Goal: Information Seeking & Learning: Learn about a topic

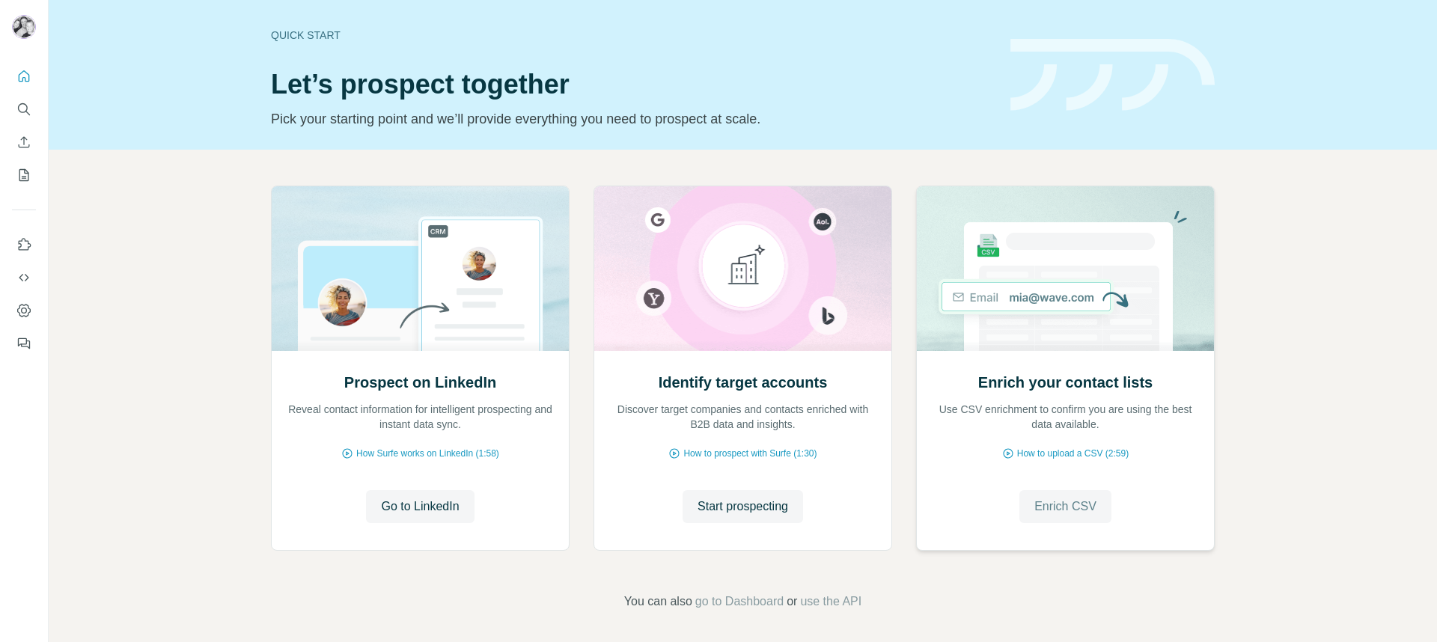
click at [1083, 499] on span "Enrich CSV" at bounding box center [1066, 507] width 62 height 18
click at [1062, 506] on span "Enrich CSV" at bounding box center [1066, 507] width 62 height 18
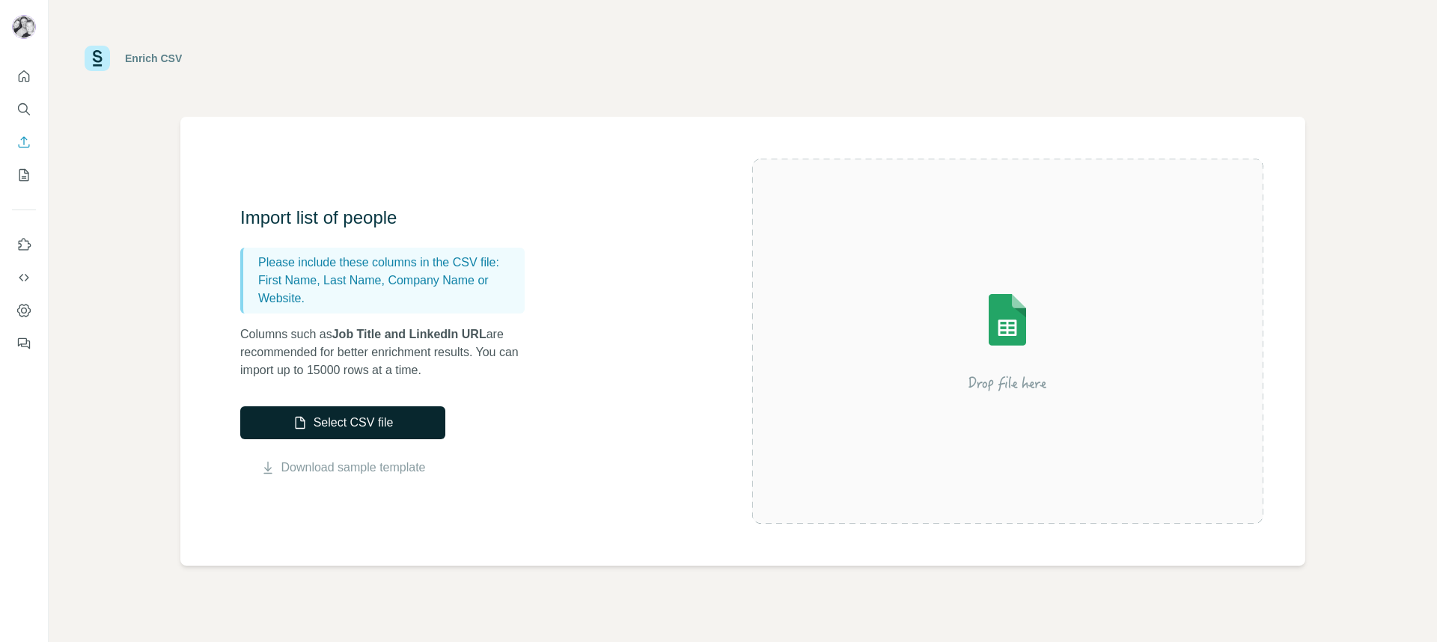
click at [391, 430] on button "Select CSV file" at bounding box center [342, 422] width 205 height 33
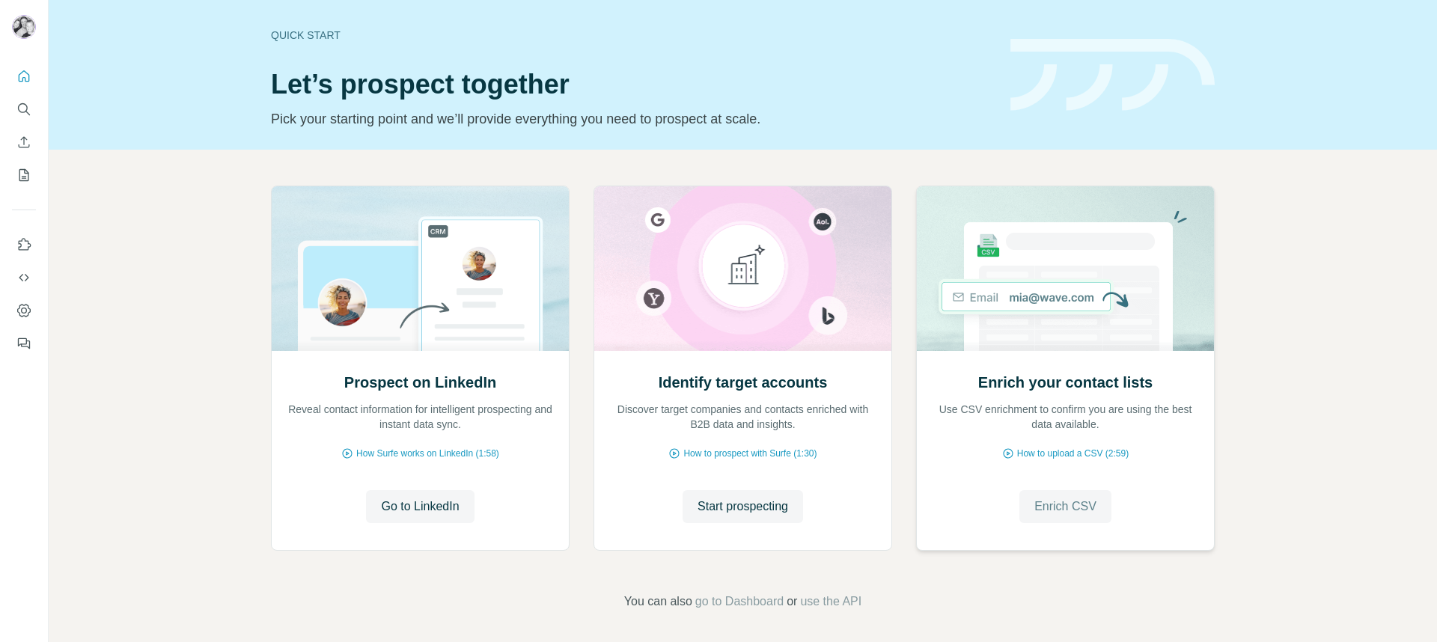
click at [1073, 511] on span "Enrich CSV" at bounding box center [1066, 507] width 62 height 18
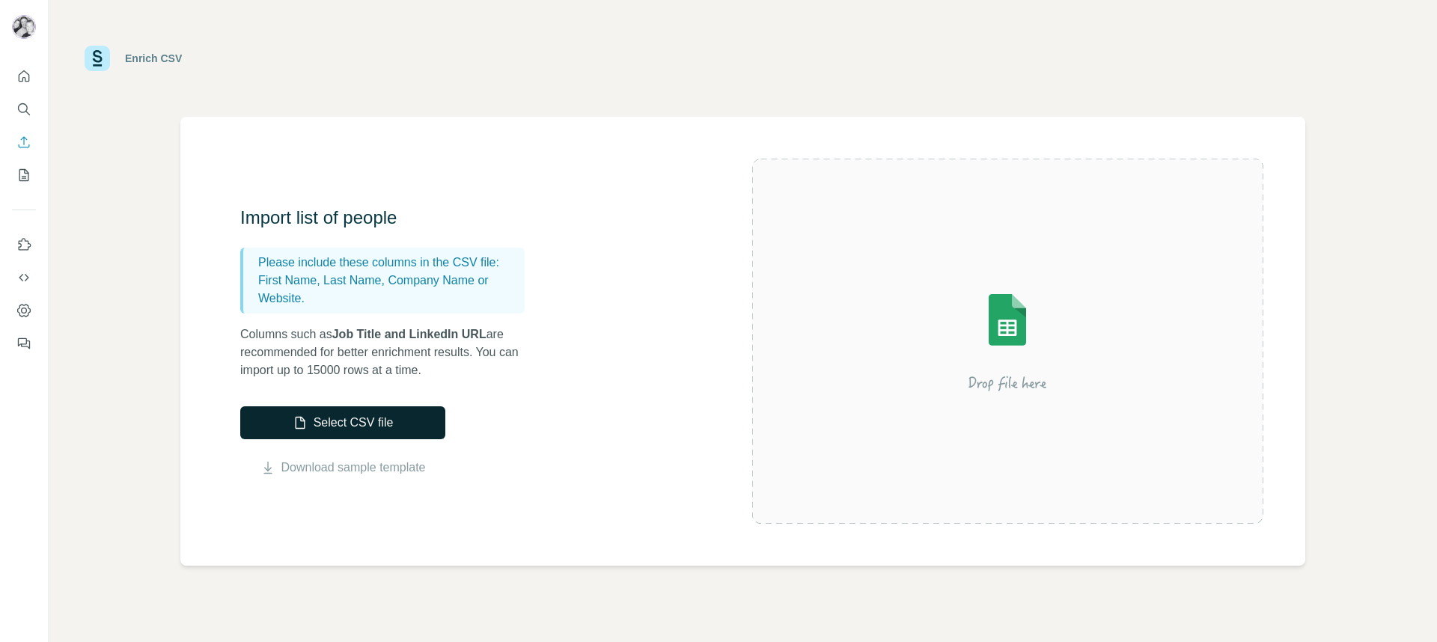
click at [350, 427] on button "Select CSV file" at bounding box center [342, 422] width 205 height 33
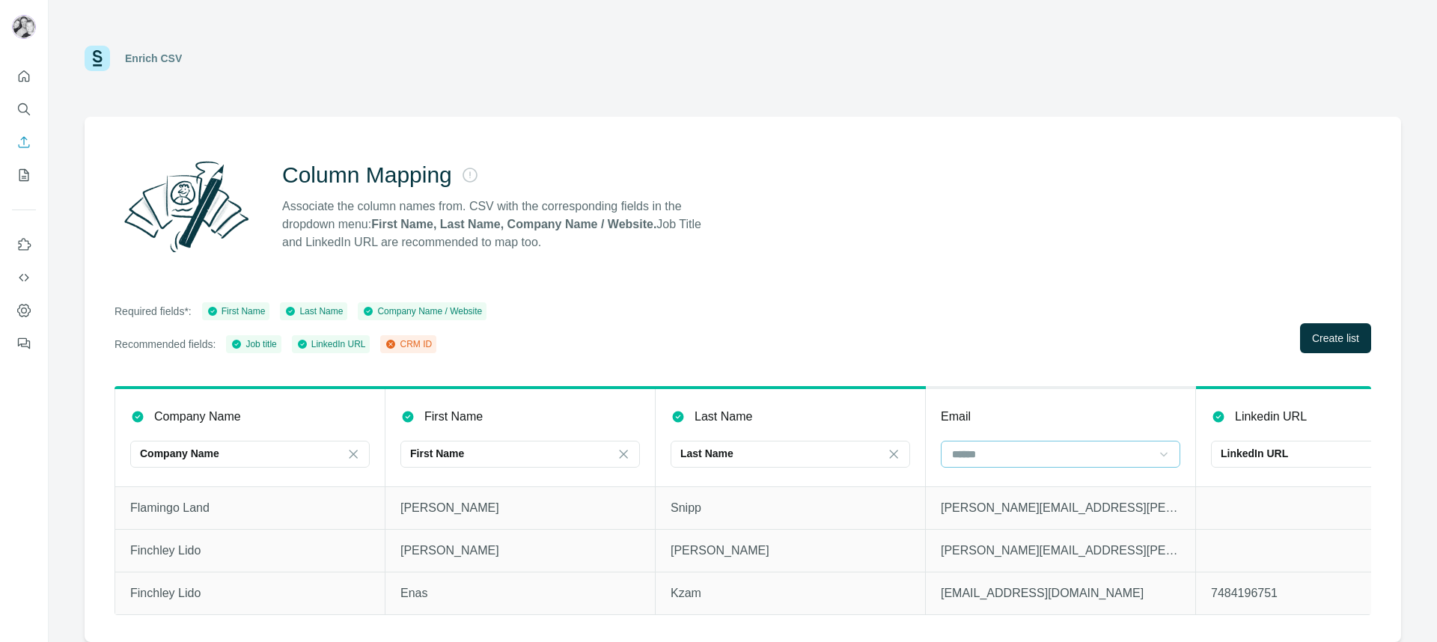
click at [1167, 453] on icon at bounding box center [1164, 454] width 15 height 15
click at [1020, 317] on div "Required fields*: First Name Last Name Company Name / Website Recommended field…" at bounding box center [743, 327] width 1257 height 51
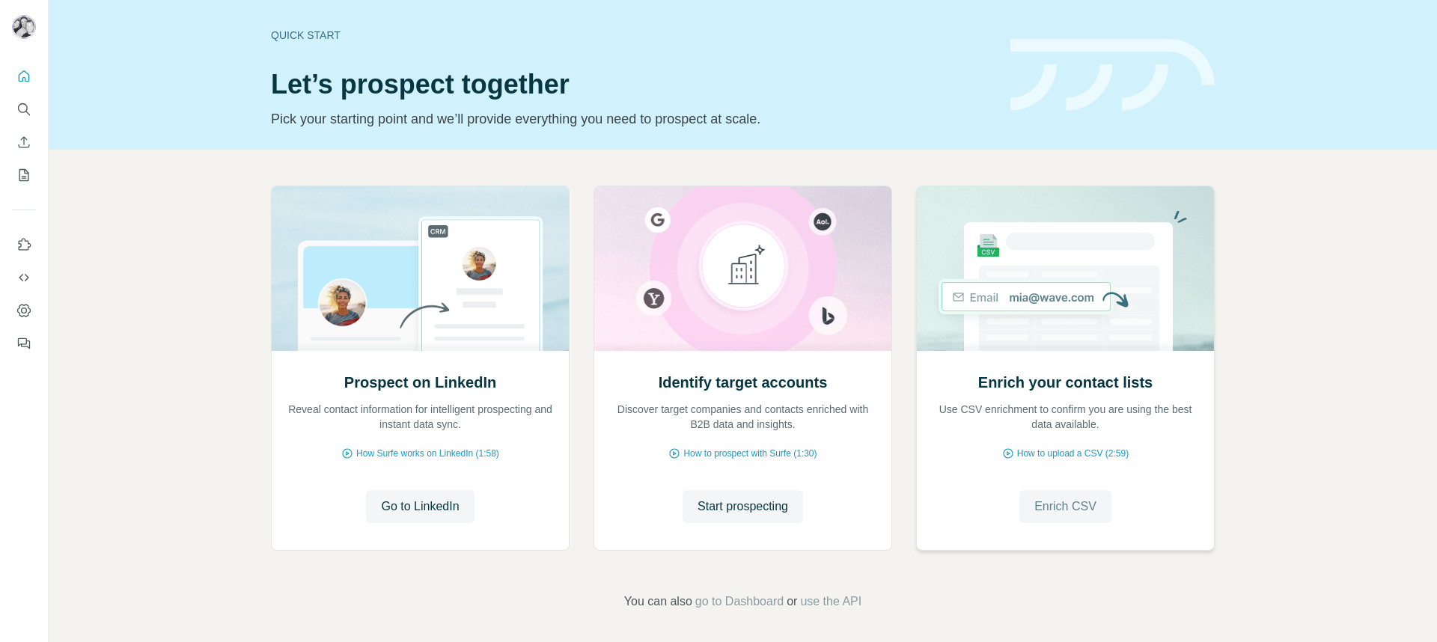
click at [1077, 502] on span "Enrich CSV" at bounding box center [1066, 507] width 62 height 18
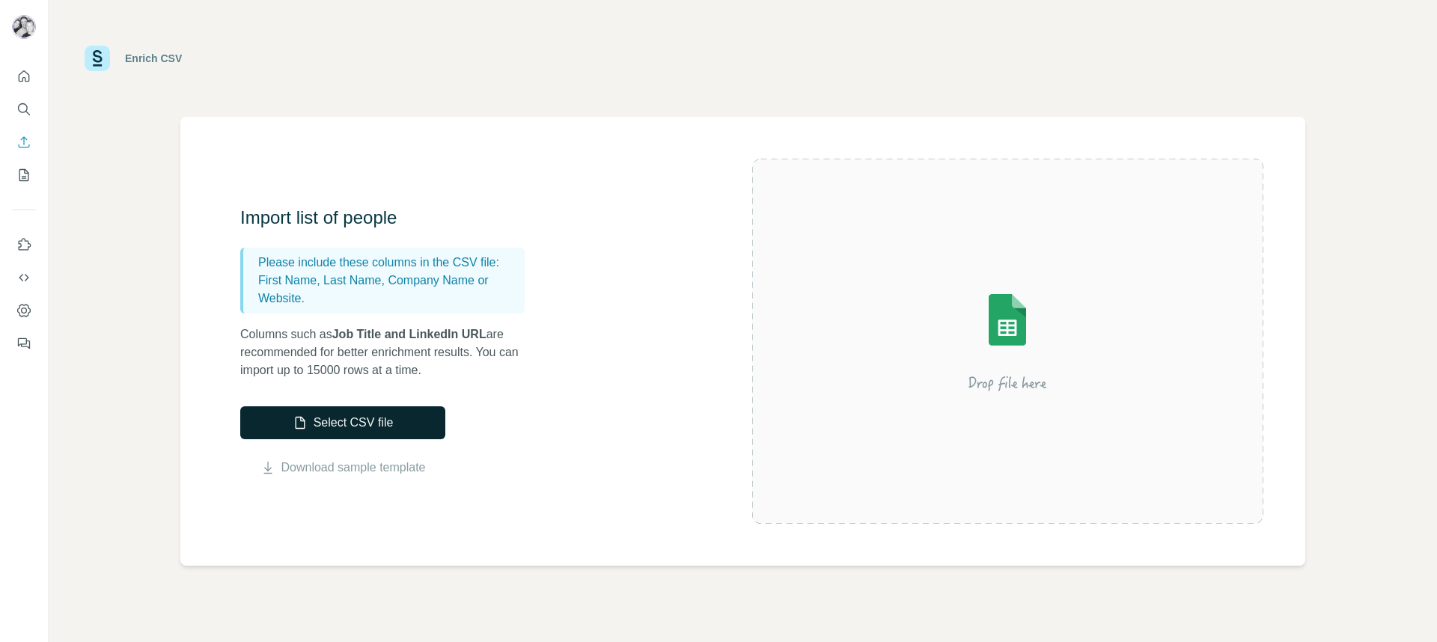
click at [398, 418] on button "Select CSV file" at bounding box center [342, 422] width 205 height 33
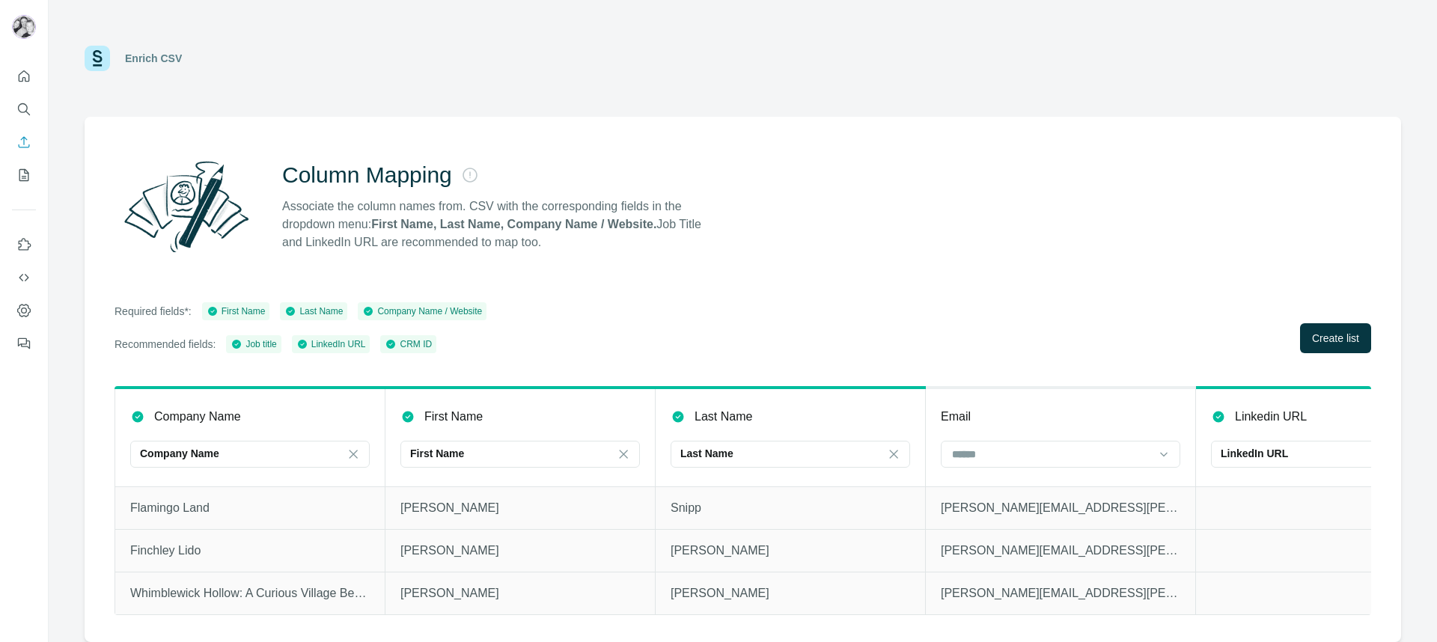
scroll to position [0, 1]
click at [1314, 339] on span "Create list" at bounding box center [1335, 338] width 47 height 15
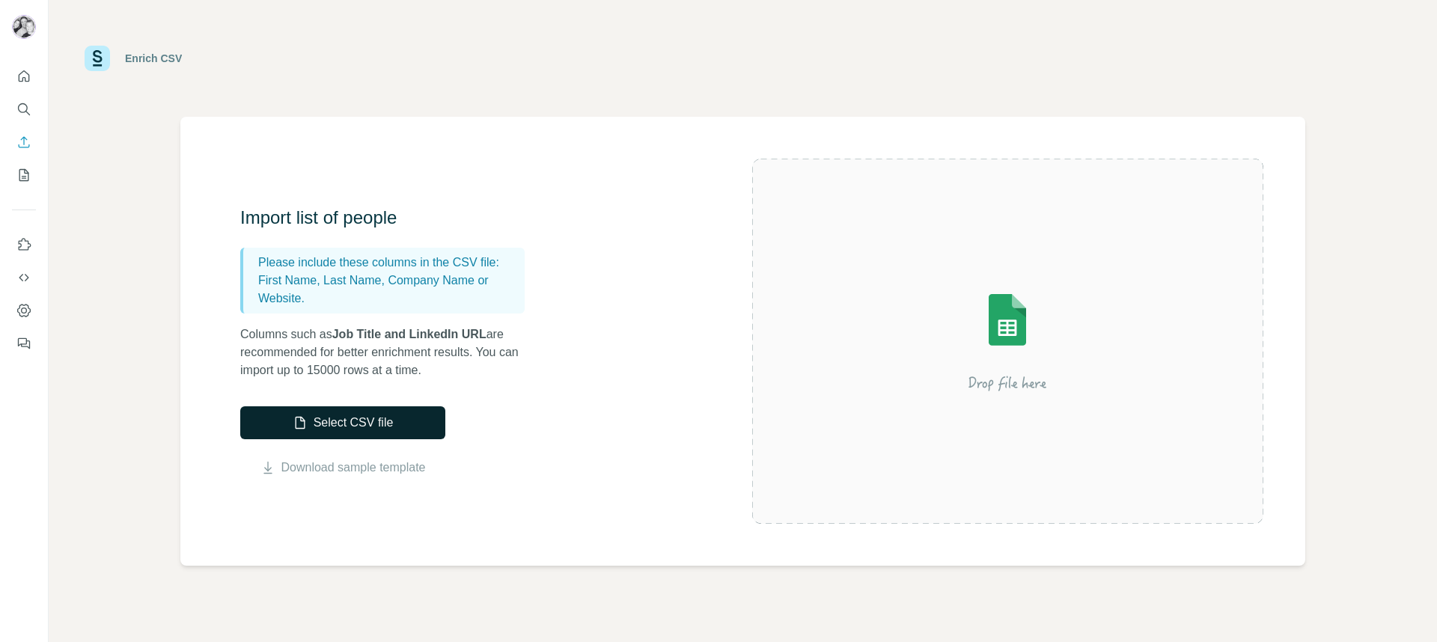
click at [381, 421] on button "Select CSV file" at bounding box center [342, 422] width 205 height 33
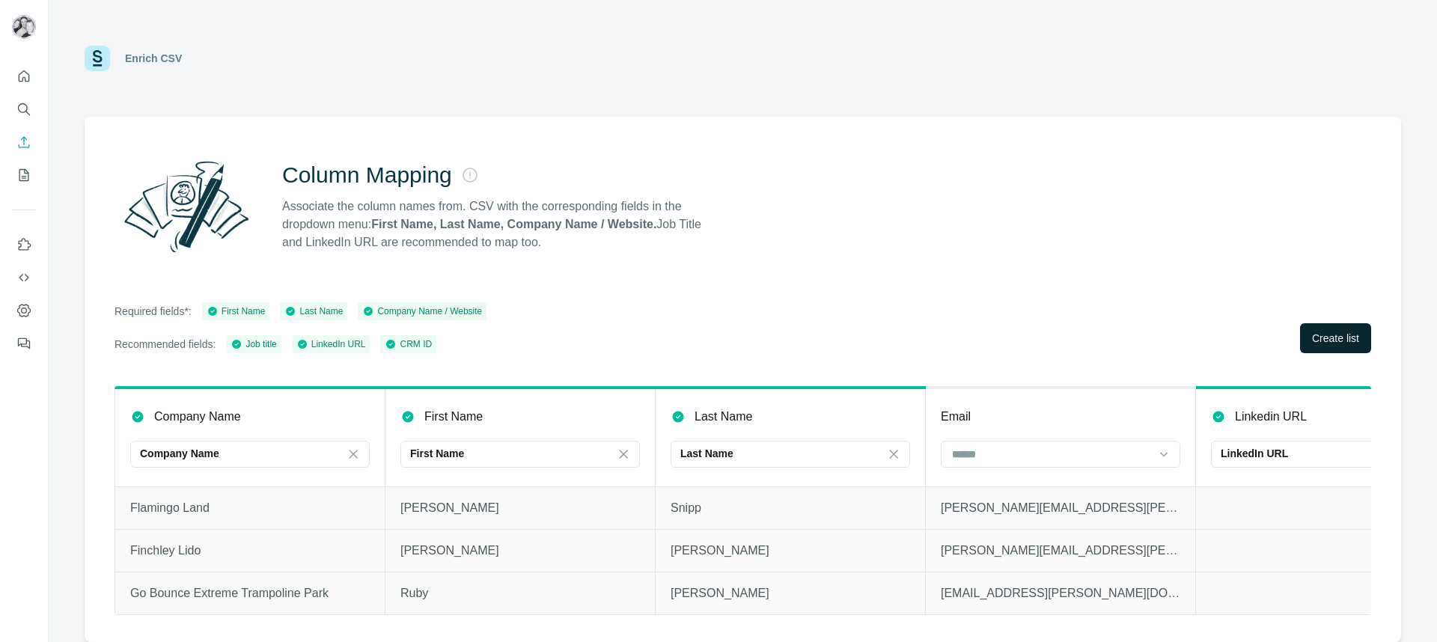
click at [1341, 339] on span "Create list" at bounding box center [1335, 338] width 47 height 15
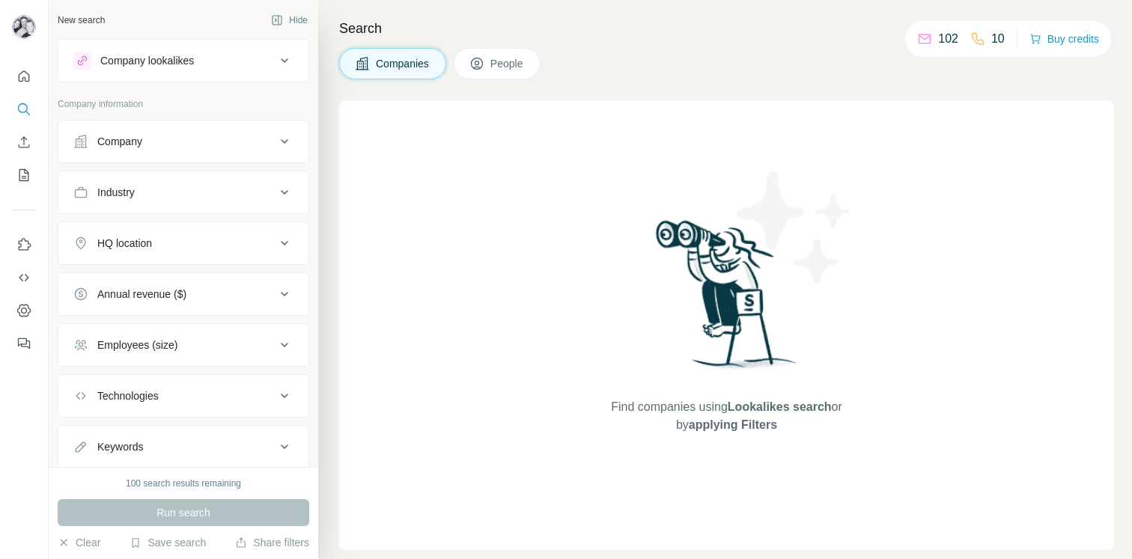
click at [253, 147] on div "Company" at bounding box center [174, 141] width 202 height 15
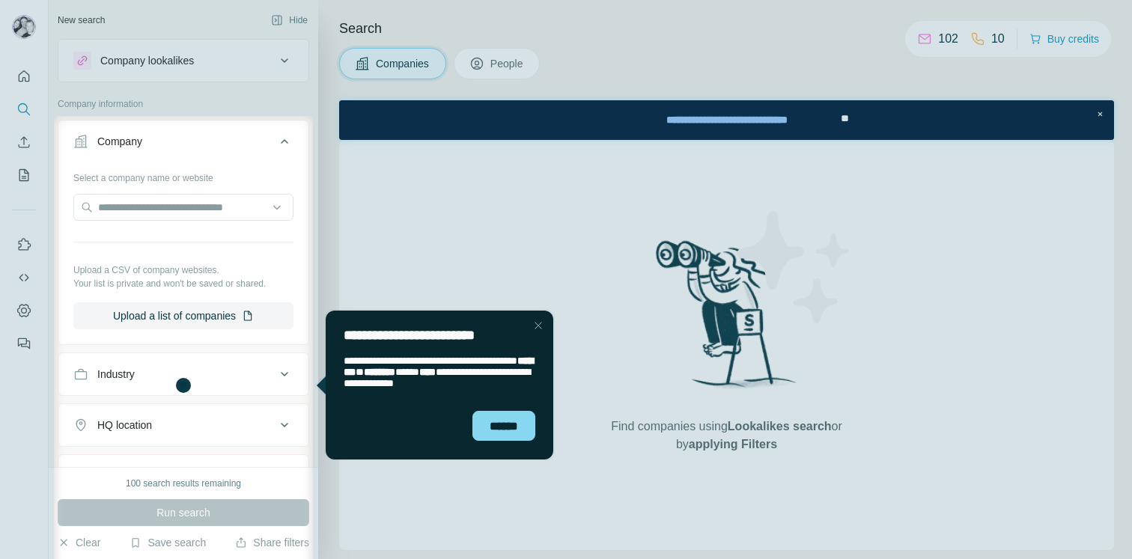
click at [540, 327] on div "Close Step" at bounding box center [538, 326] width 18 height 18
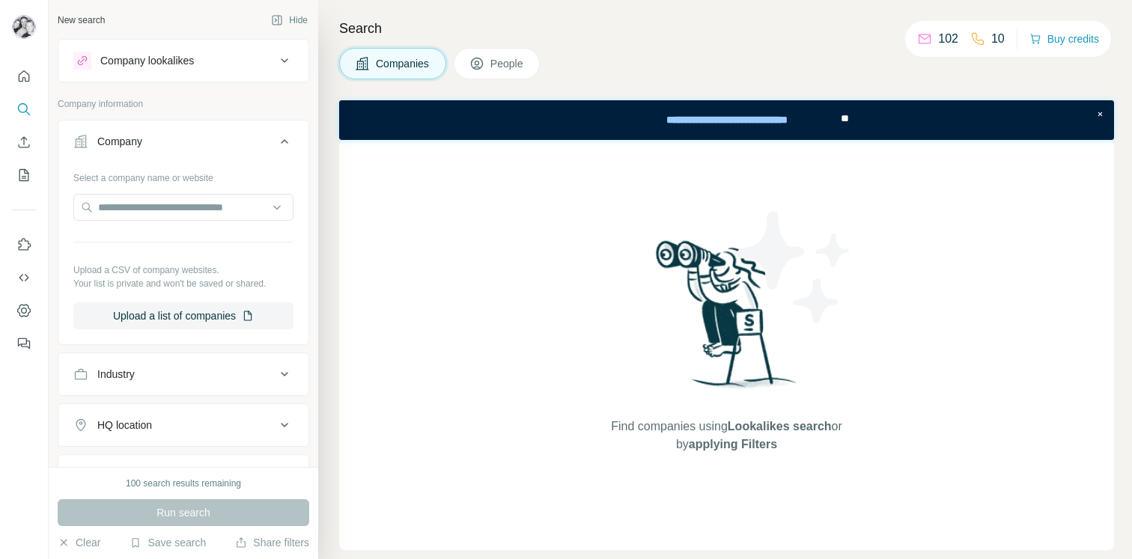
click at [947, 40] on p "102" at bounding box center [948, 39] width 20 height 18
click at [495, 70] on span "People" at bounding box center [507, 63] width 34 height 15
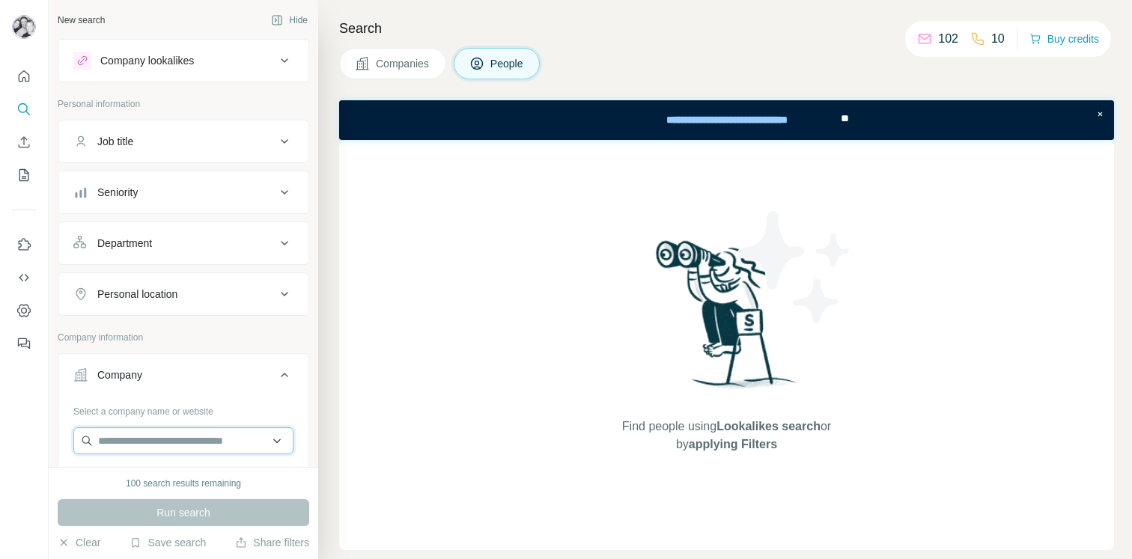
click at [170, 438] on input "text" at bounding box center [183, 440] width 220 height 27
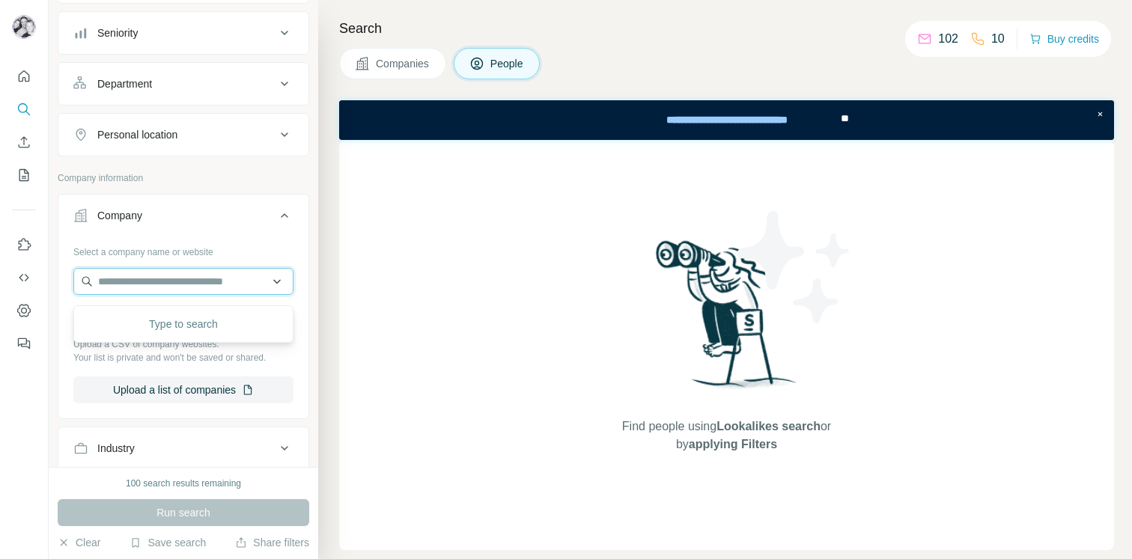
scroll to position [166, 0]
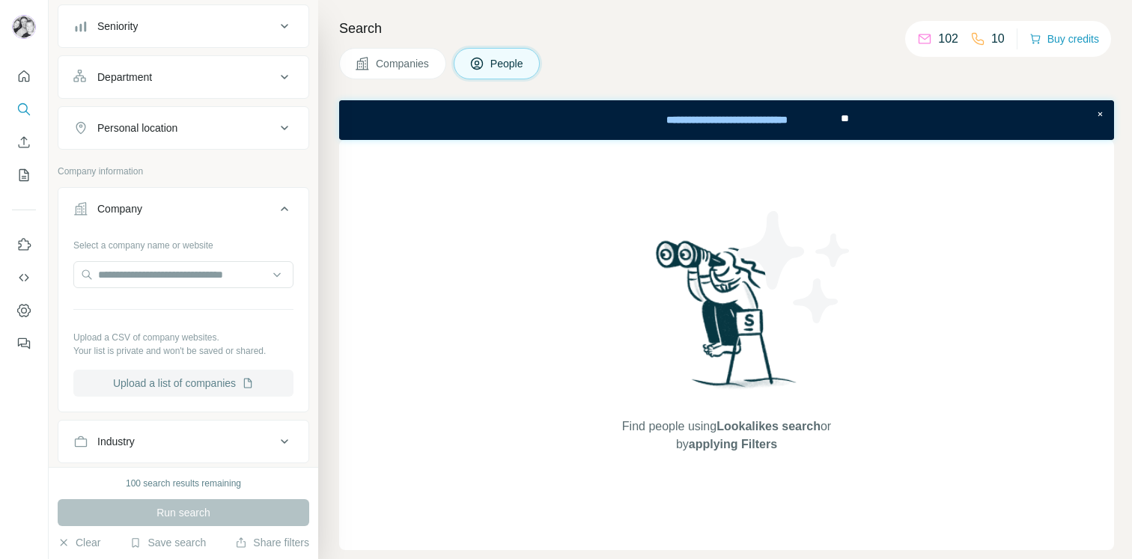
click at [210, 381] on button "Upload a list of companies" at bounding box center [183, 383] width 220 height 27
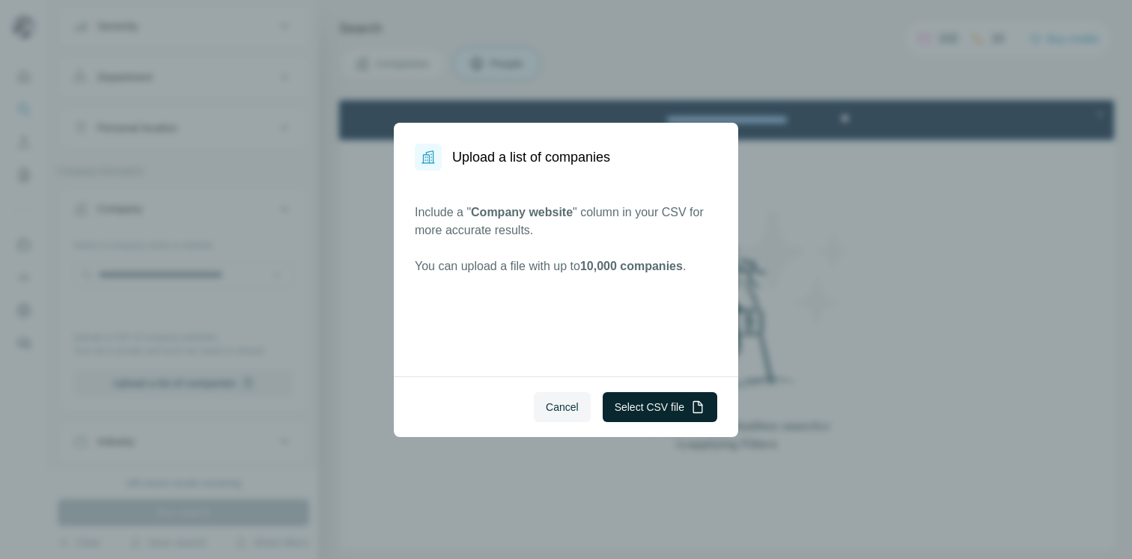
click at [656, 409] on button "Select CSV file" at bounding box center [660, 407] width 115 height 30
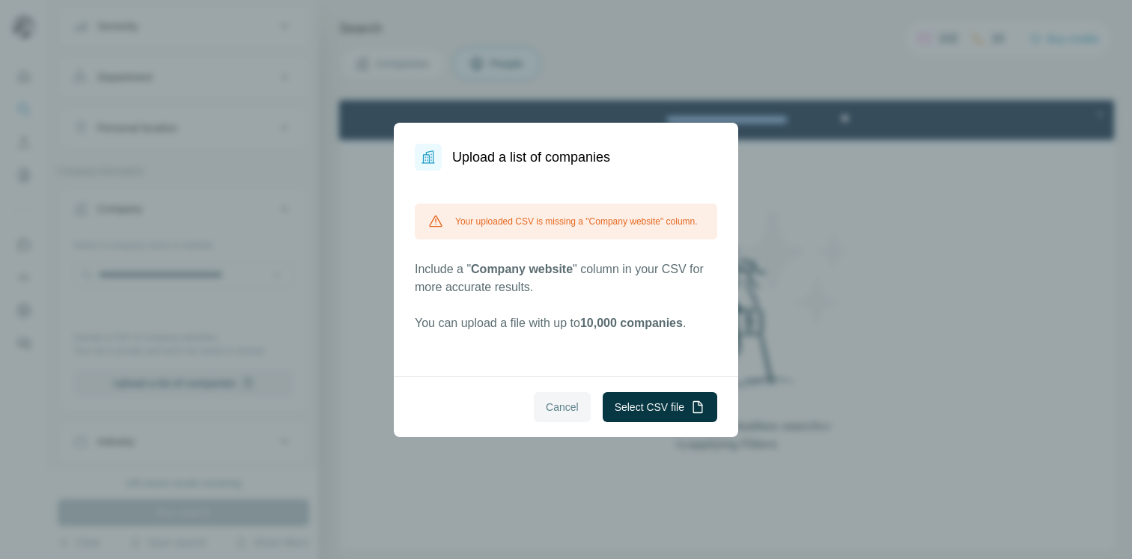
click at [567, 411] on span "Cancel" at bounding box center [562, 407] width 33 height 15
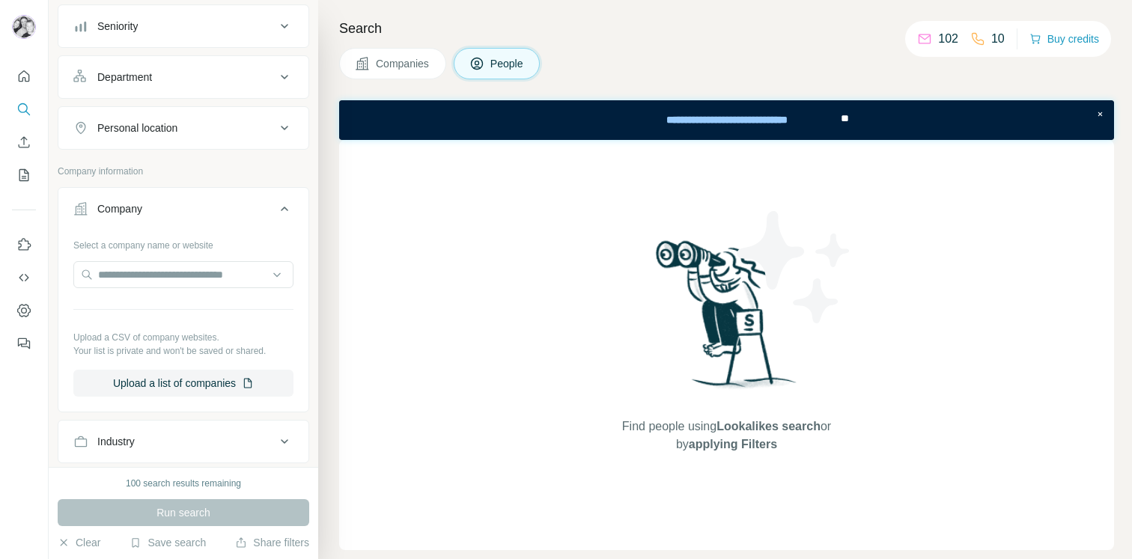
scroll to position [210, 0]
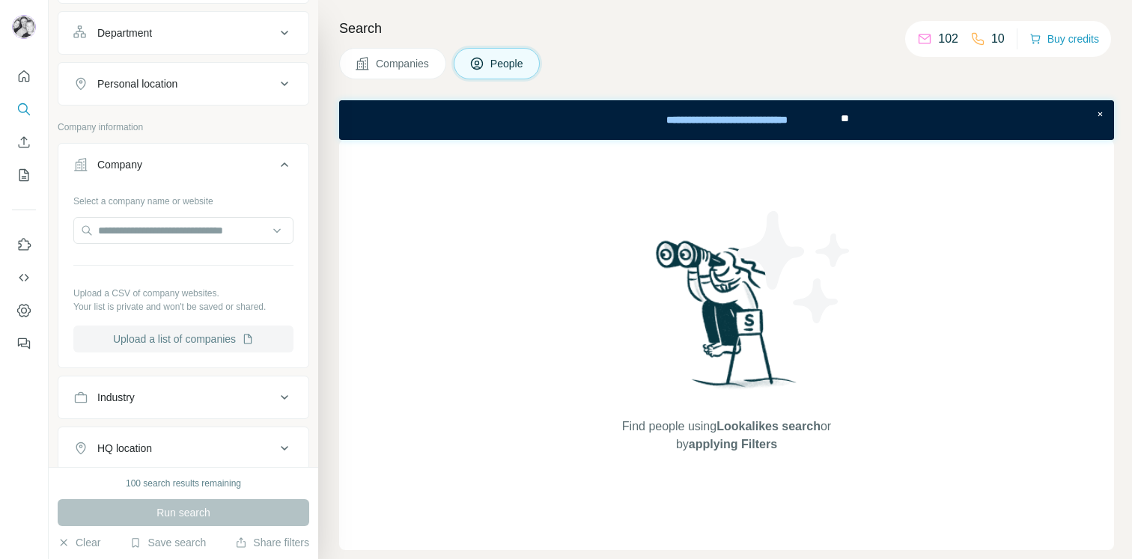
click at [175, 337] on button "Upload a list of companies" at bounding box center [183, 339] width 220 height 27
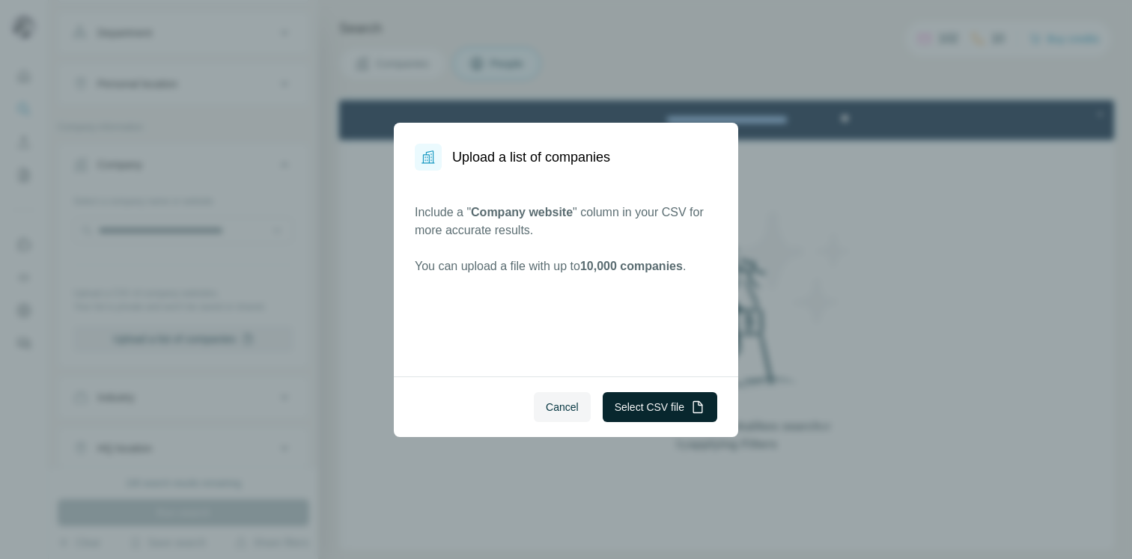
click at [638, 406] on button "Select CSV file" at bounding box center [660, 407] width 115 height 30
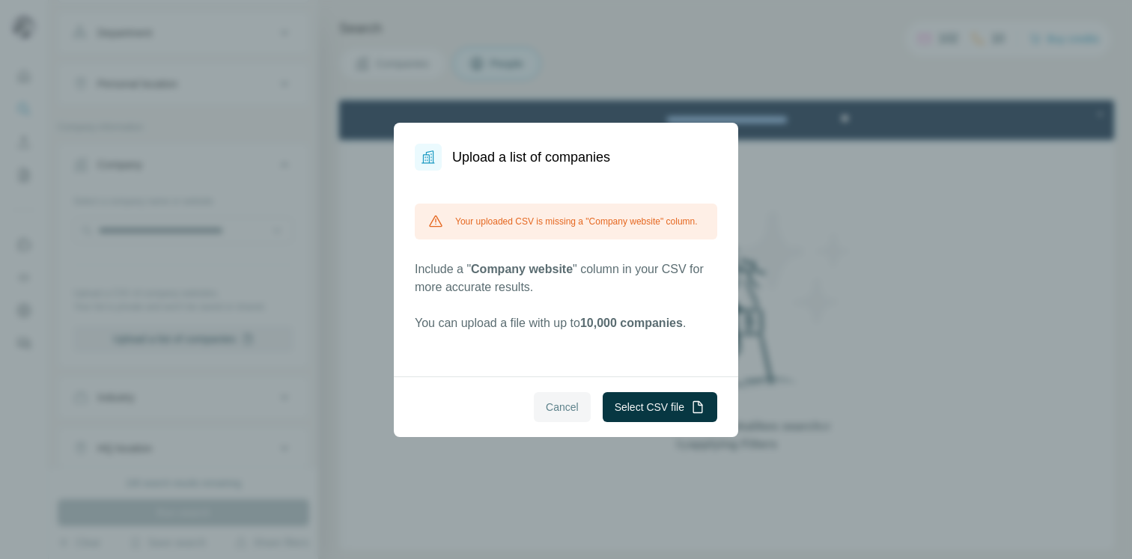
click at [549, 413] on span "Cancel" at bounding box center [562, 407] width 33 height 15
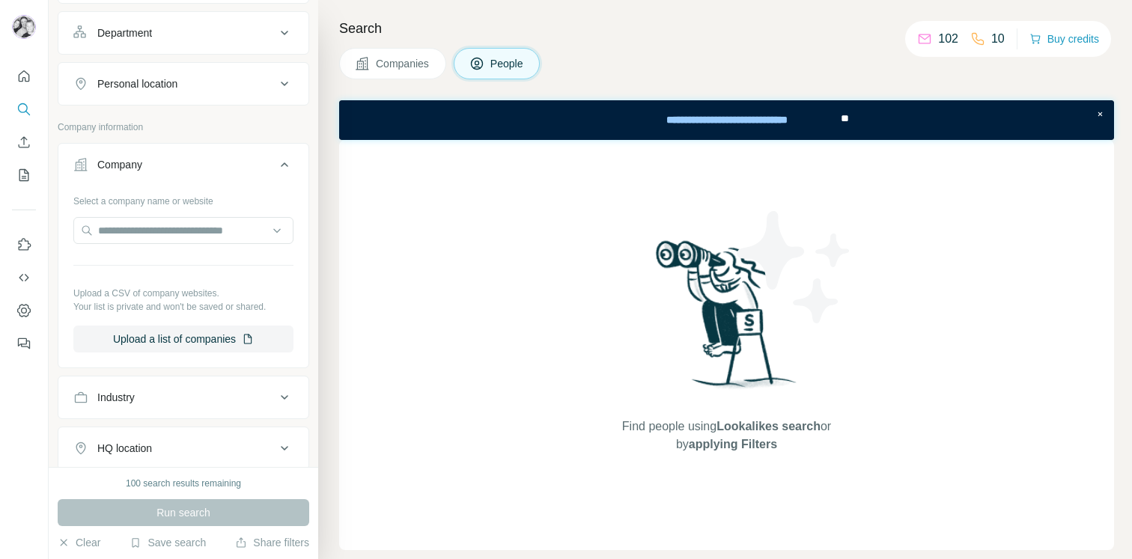
scroll to position [224, 0]
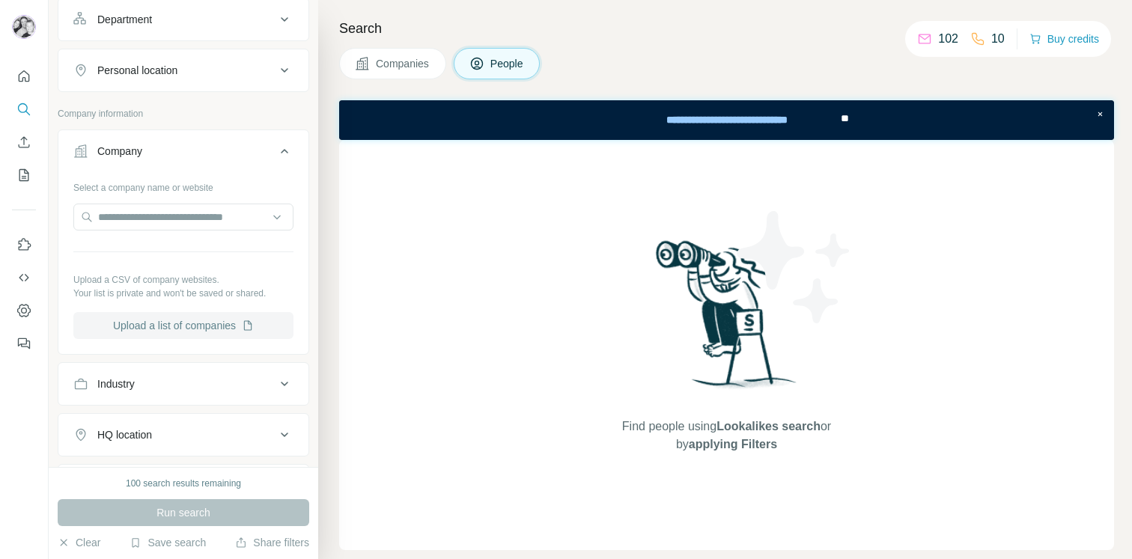
click at [179, 326] on button "Upload a list of companies" at bounding box center [183, 325] width 220 height 27
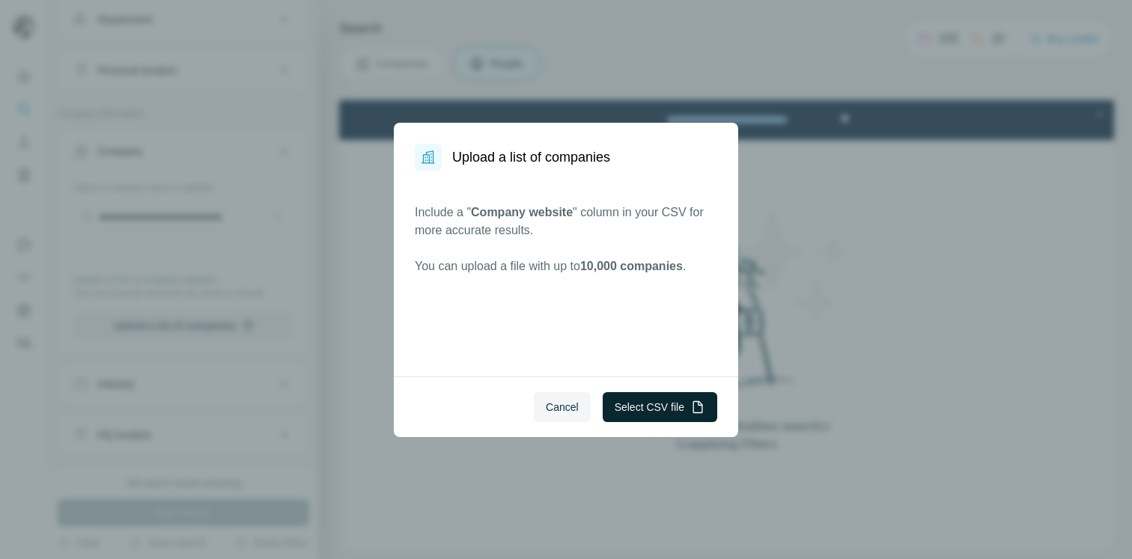
click at [632, 399] on button "Select CSV file" at bounding box center [660, 407] width 115 height 30
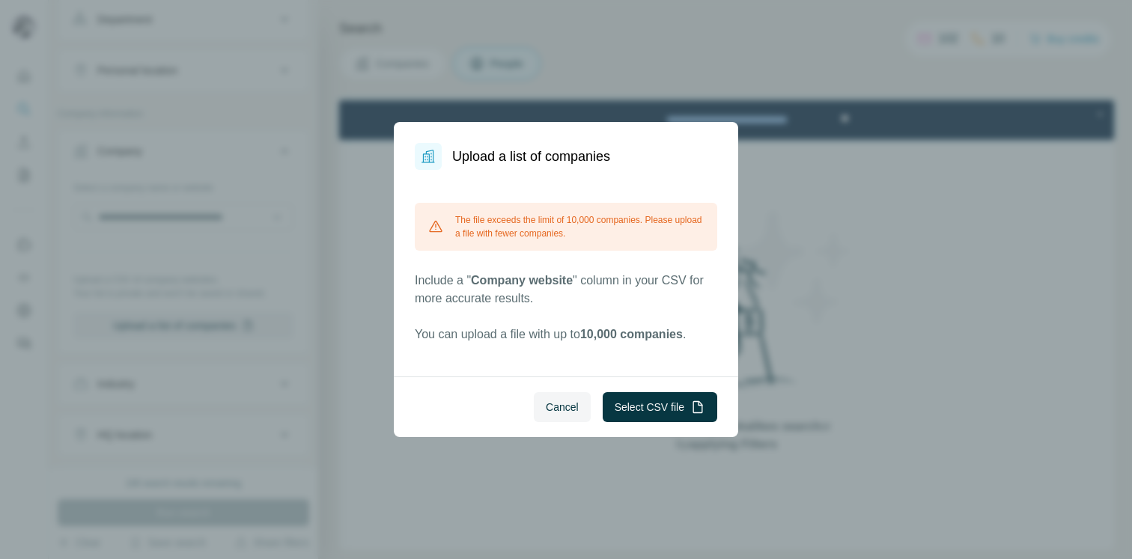
click at [565, 409] on span "Cancel" at bounding box center [562, 407] width 33 height 15
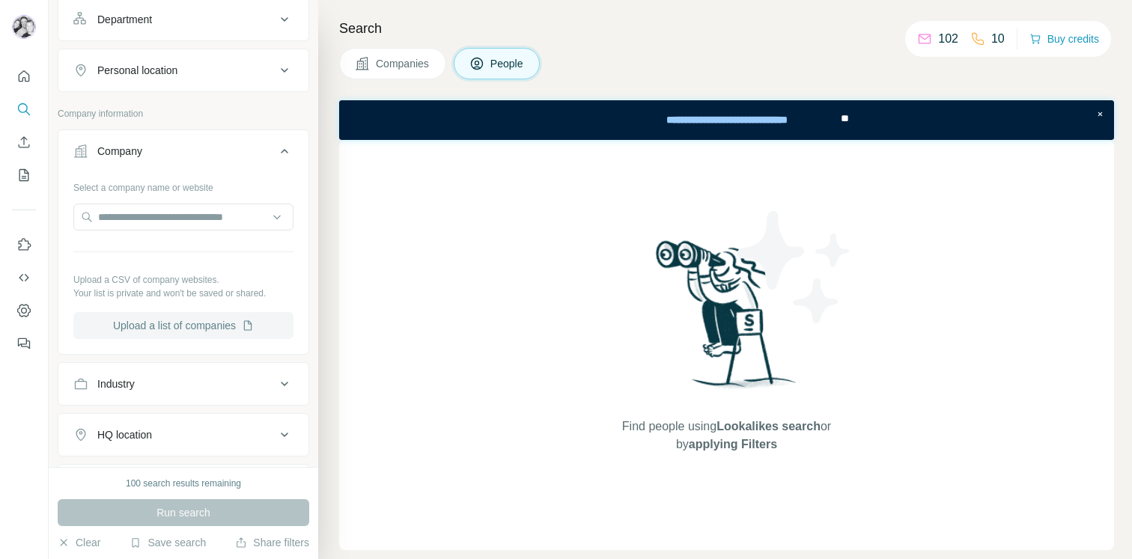
click at [171, 326] on button "Upload a list of companies" at bounding box center [183, 325] width 220 height 27
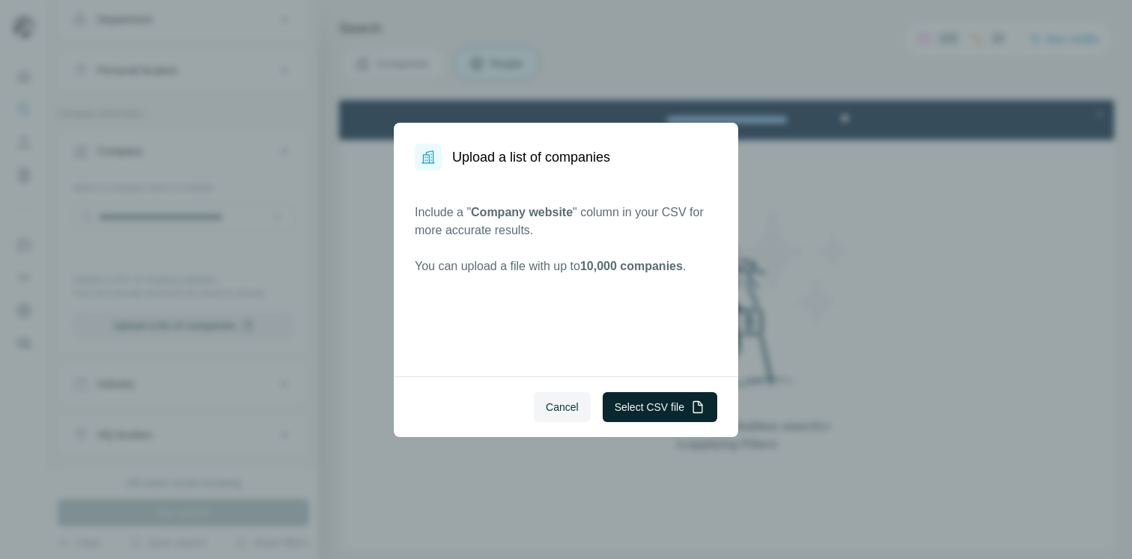
click at [659, 409] on button "Select CSV file" at bounding box center [660, 407] width 115 height 30
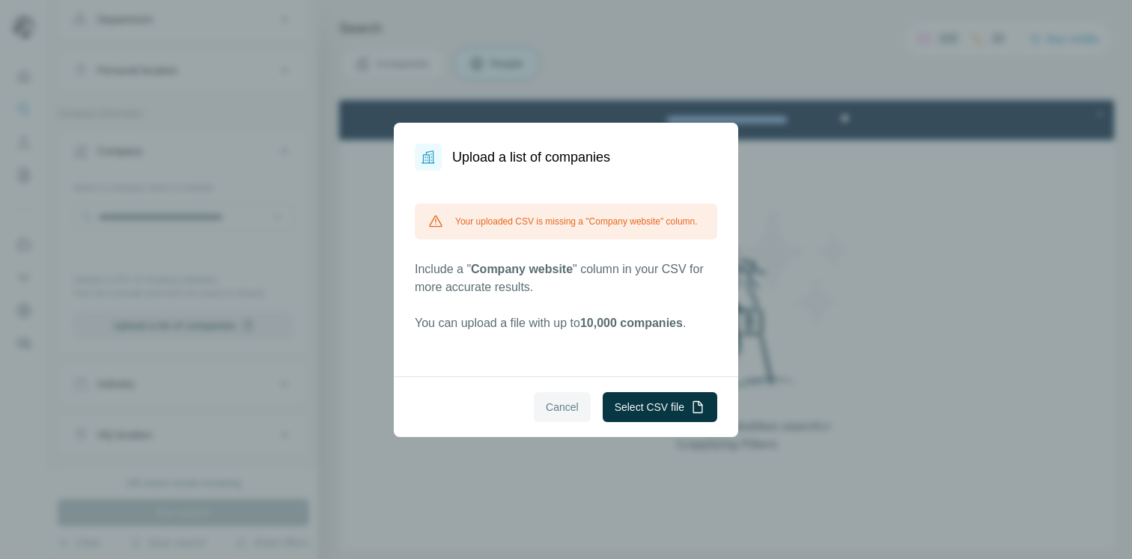
click at [558, 412] on span "Cancel" at bounding box center [562, 407] width 33 height 15
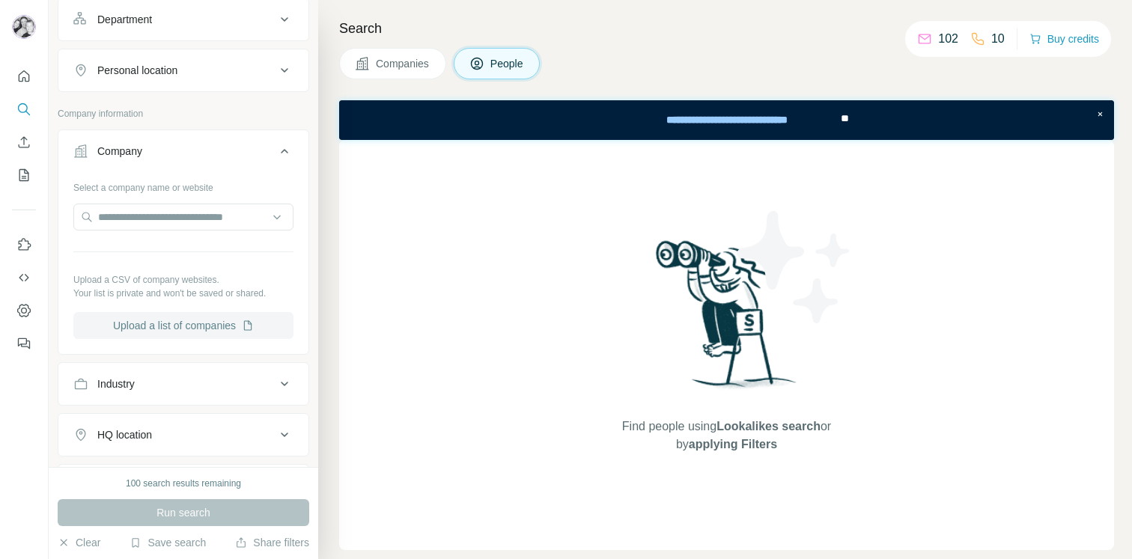
click at [206, 312] on button "Upload a list of companies" at bounding box center [183, 325] width 220 height 27
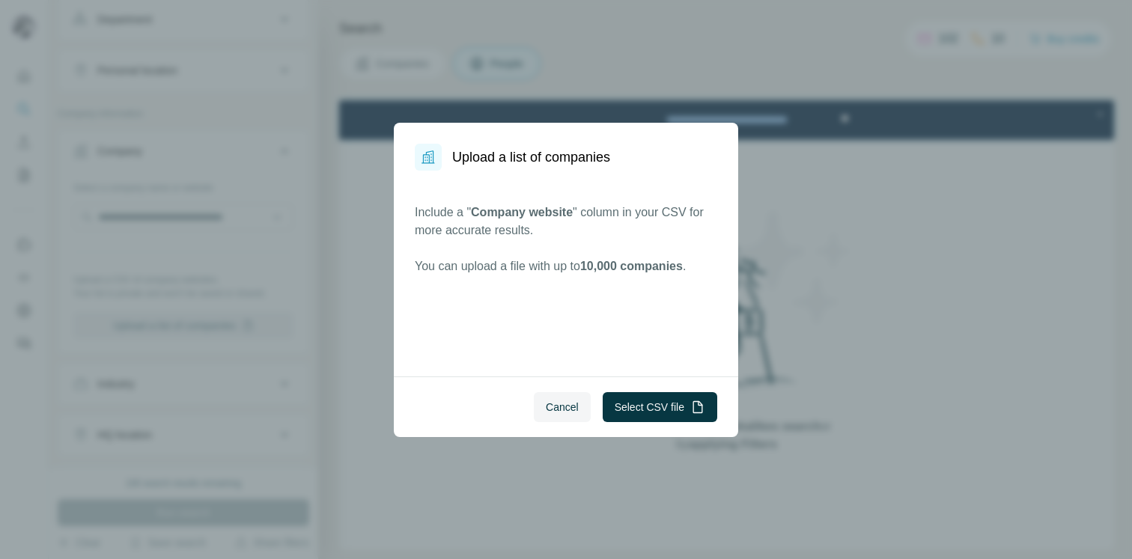
click at [186, 320] on div "Upload a list of companies Include a " Company website " column in your CSV for…" at bounding box center [566, 279] width 1132 height 559
click at [647, 402] on button "Select CSV file" at bounding box center [660, 407] width 115 height 30
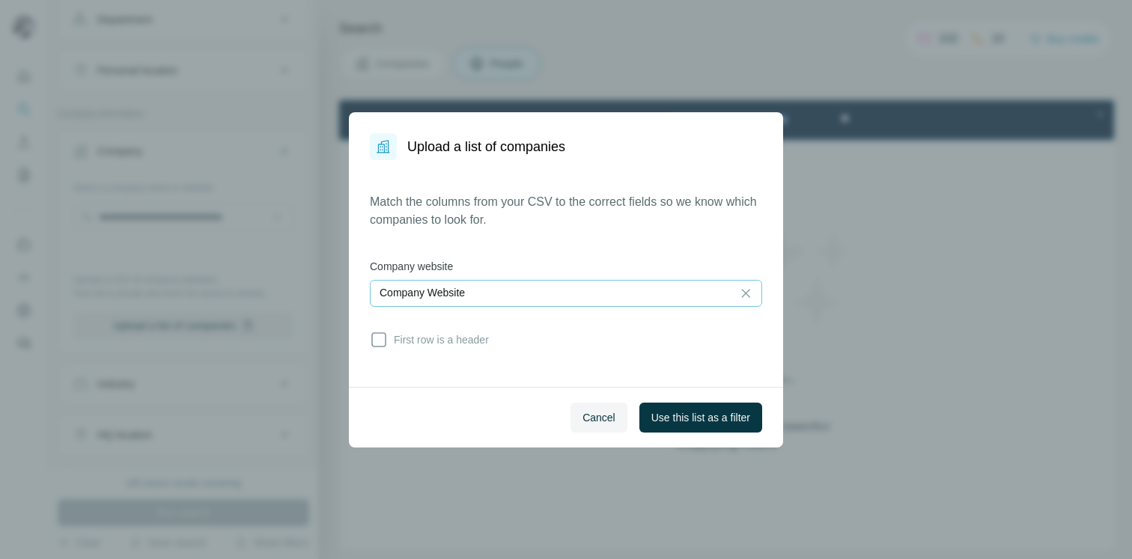
click at [538, 295] on div "Company Website" at bounding box center [551, 292] width 343 height 15
click at [526, 248] on div "Match the columns from your CSV to the correct fields so we know which companie…" at bounding box center [566, 273] width 392 height 161
click at [519, 293] on div "Company Website" at bounding box center [551, 292] width 343 height 15
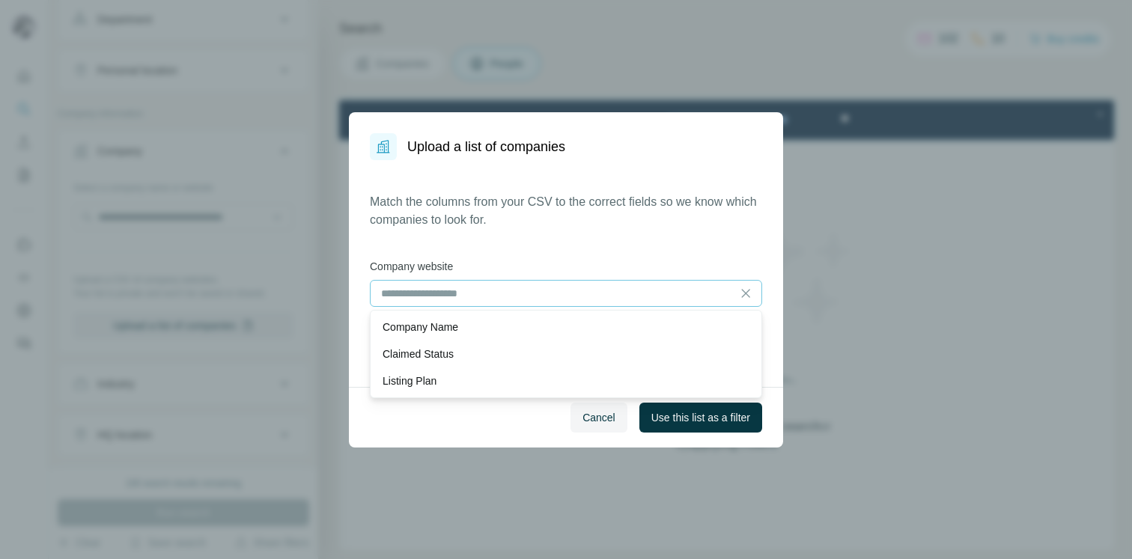
click at [528, 254] on div "Match the columns from your CSV to the correct fields so we know which companie…" at bounding box center [566, 273] width 392 height 161
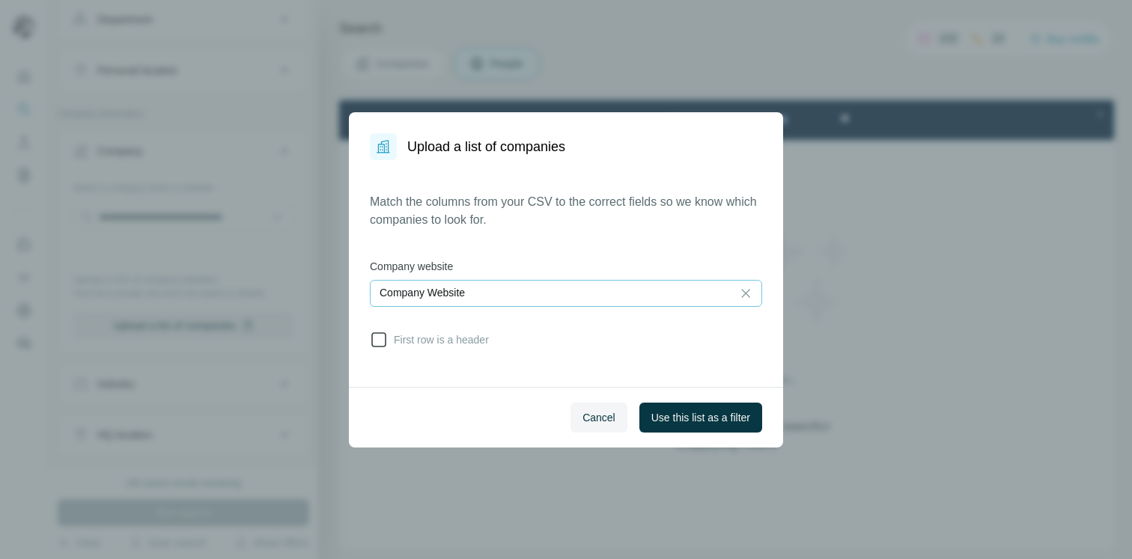
click at [385, 341] on icon at bounding box center [379, 340] width 18 height 18
click at [662, 414] on span "Use this list as a filter" at bounding box center [700, 417] width 99 height 15
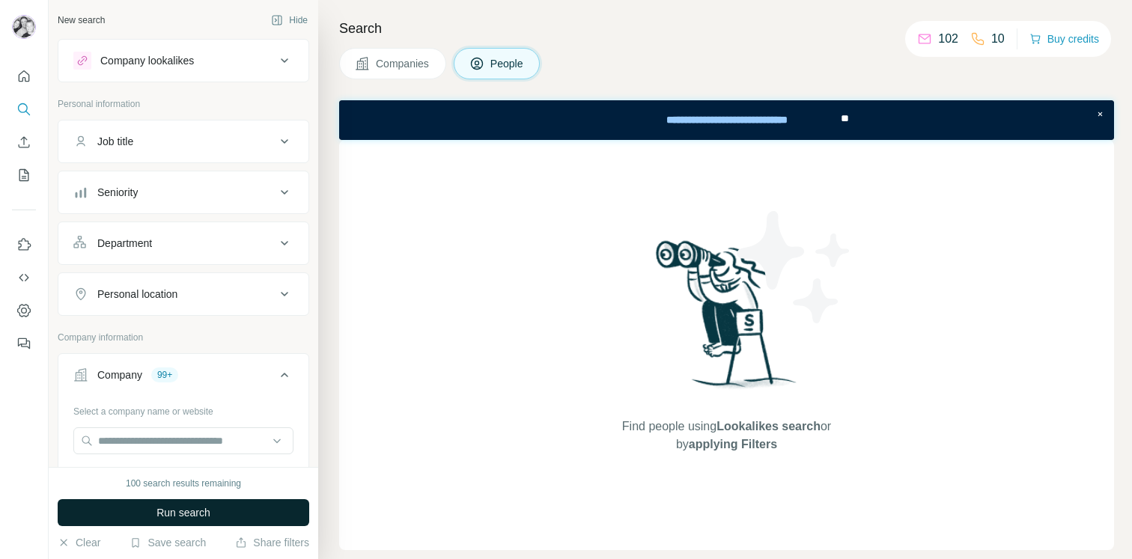
click at [195, 517] on span "Run search" at bounding box center [183, 512] width 54 height 15
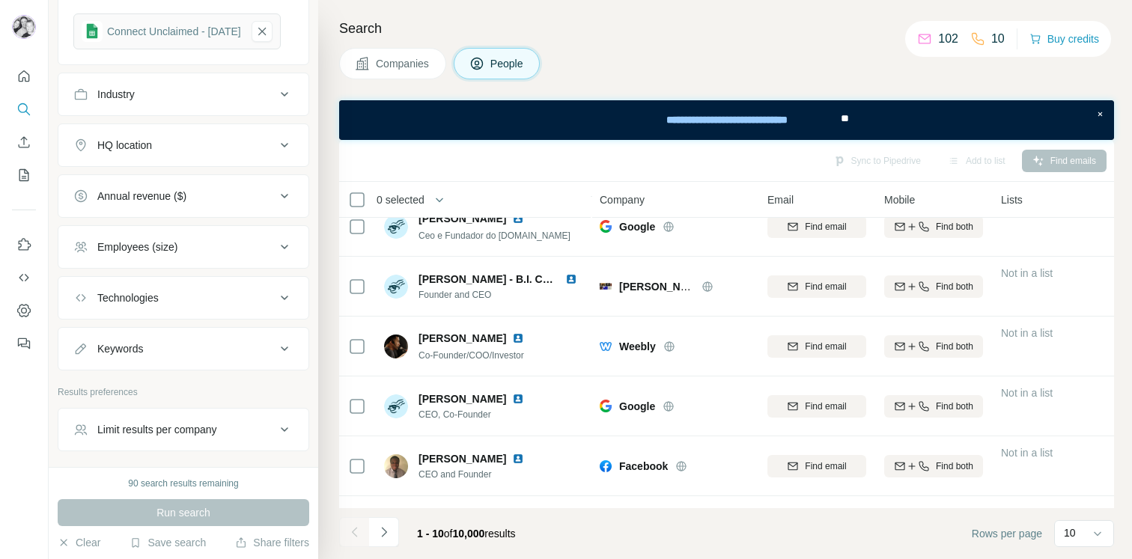
scroll to position [576, 0]
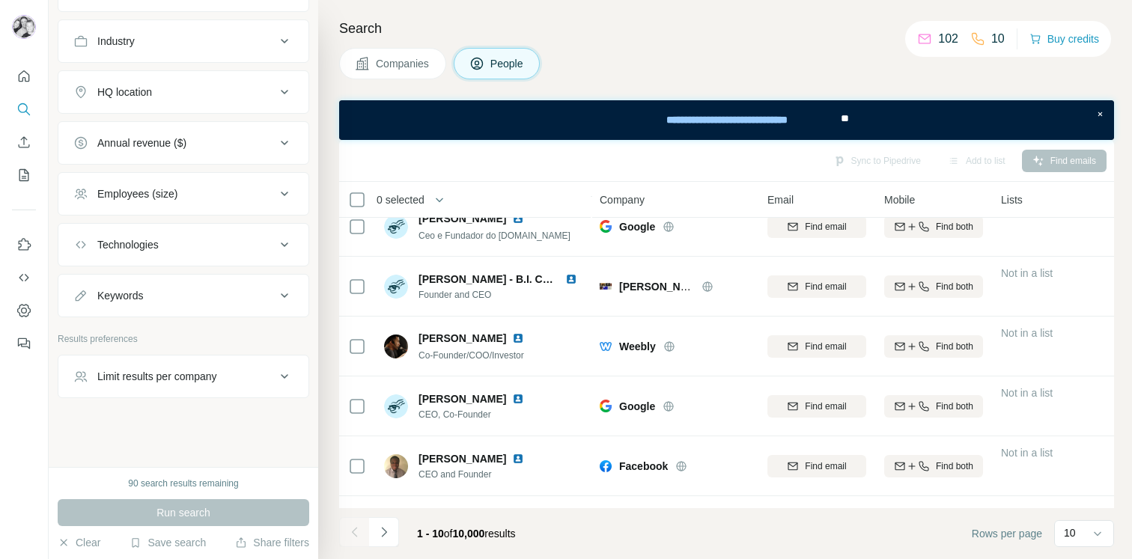
click at [278, 378] on icon at bounding box center [284, 377] width 18 height 18
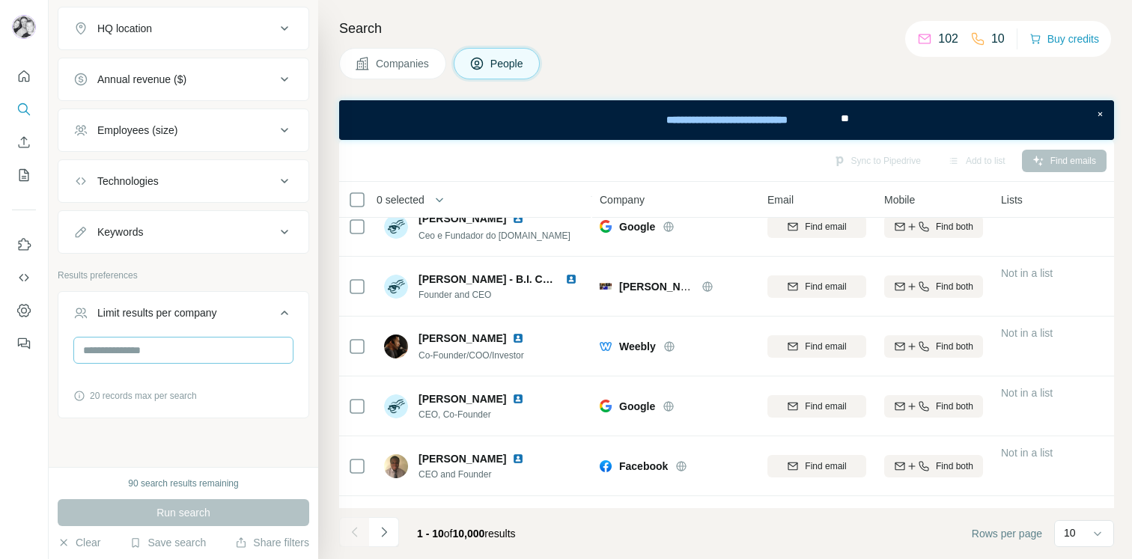
scroll to position [659, 0]
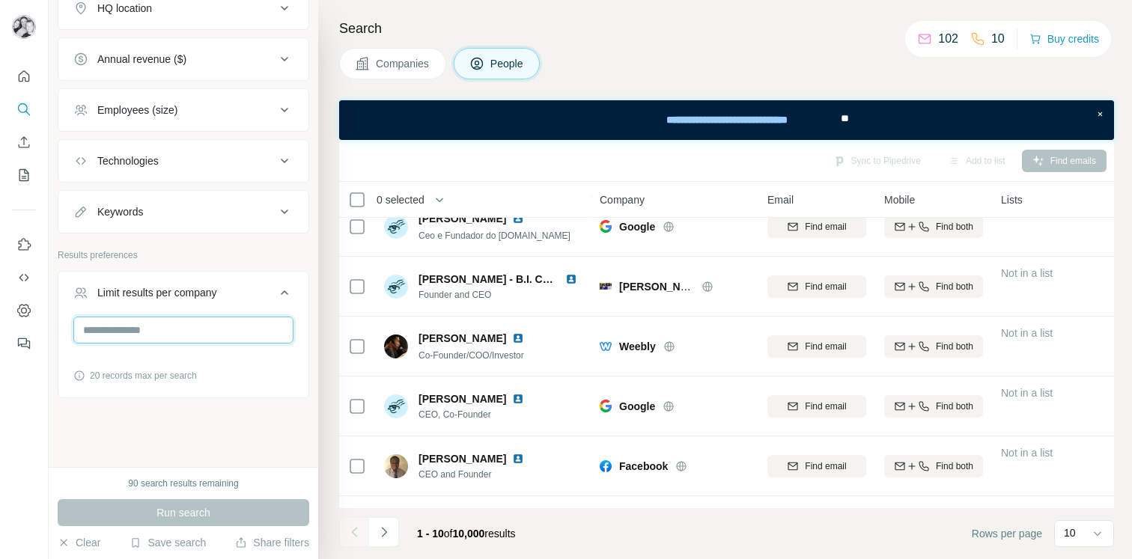
click at [168, 326] on input "number" at bounding box center [183, 330] width 220 height 27
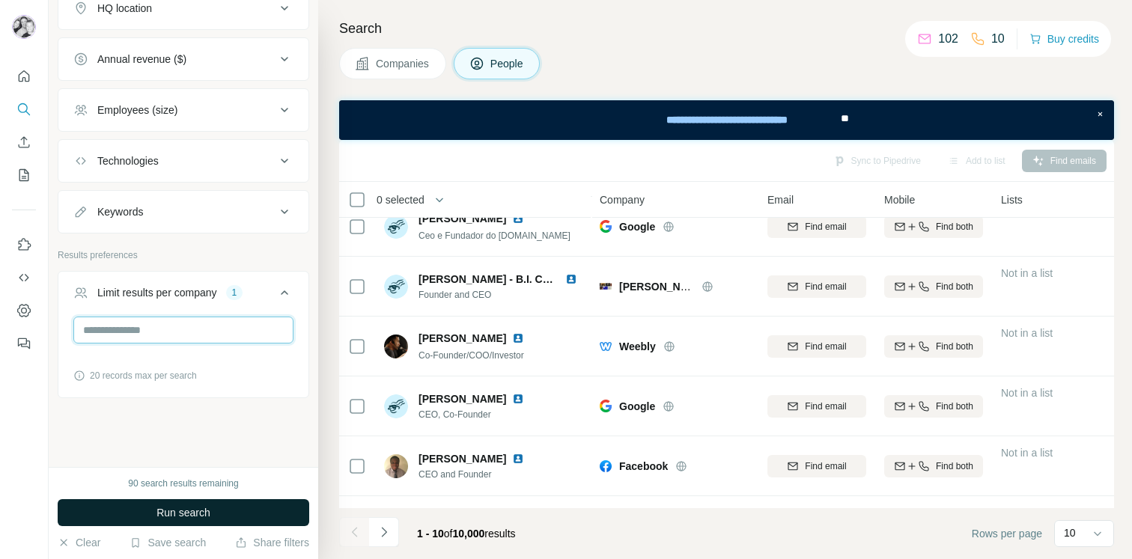
type input "*"
click at [199, 508] on span "Run search" at bounding box center [183, 512] width 54 height 15
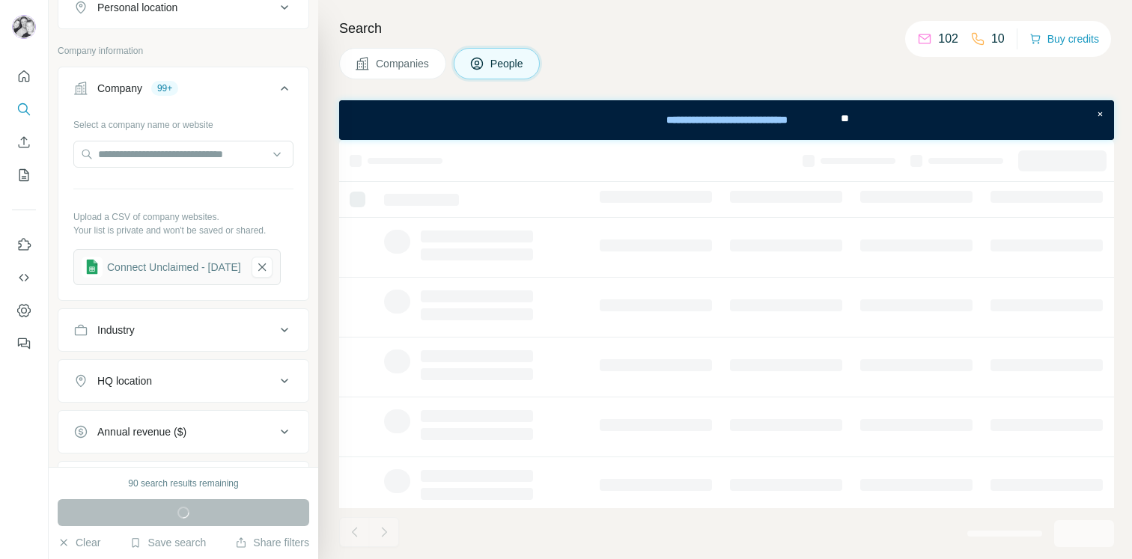
scroll to position [288, 0]
click at [287, 84] on icon at bounding box center [284, 87] width 18 height 18
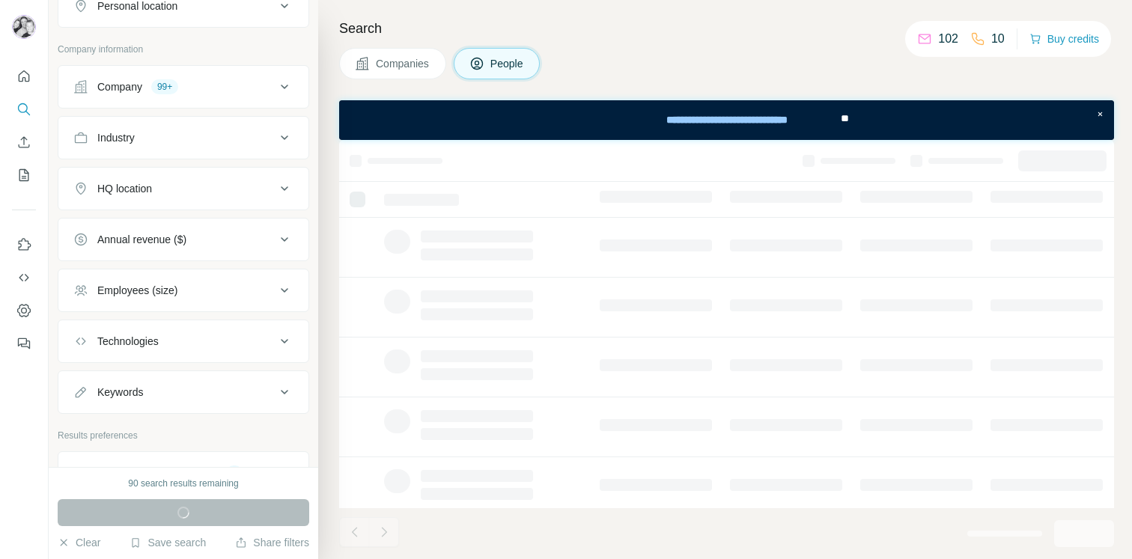
click at [287, 188] on icon at bounding box center [284, 189] width 18 height 18
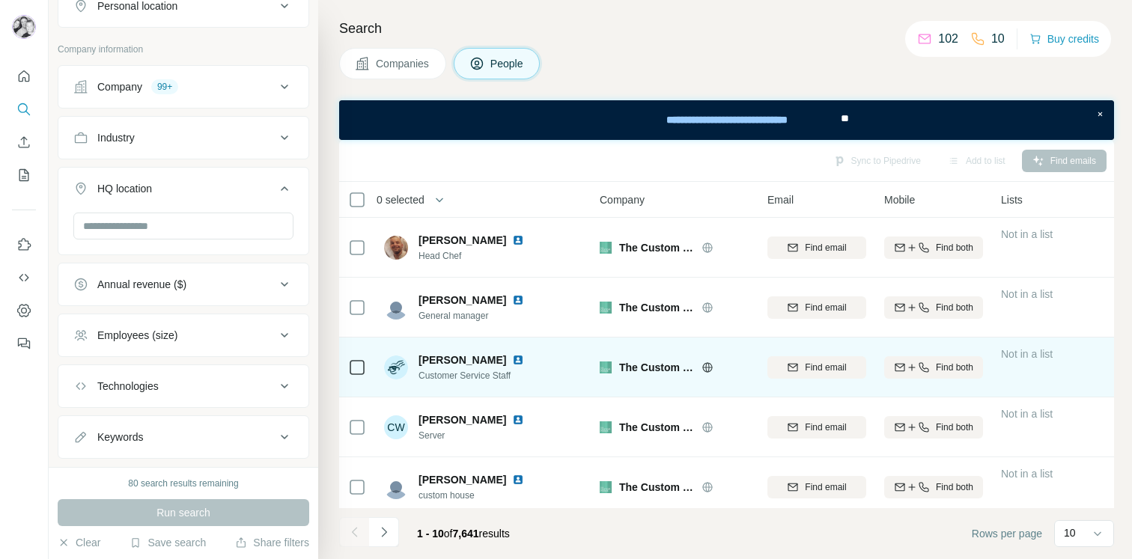
click at [633, 368] on span "The Custom House" at bounding box center [656, 367] width 75 height 15
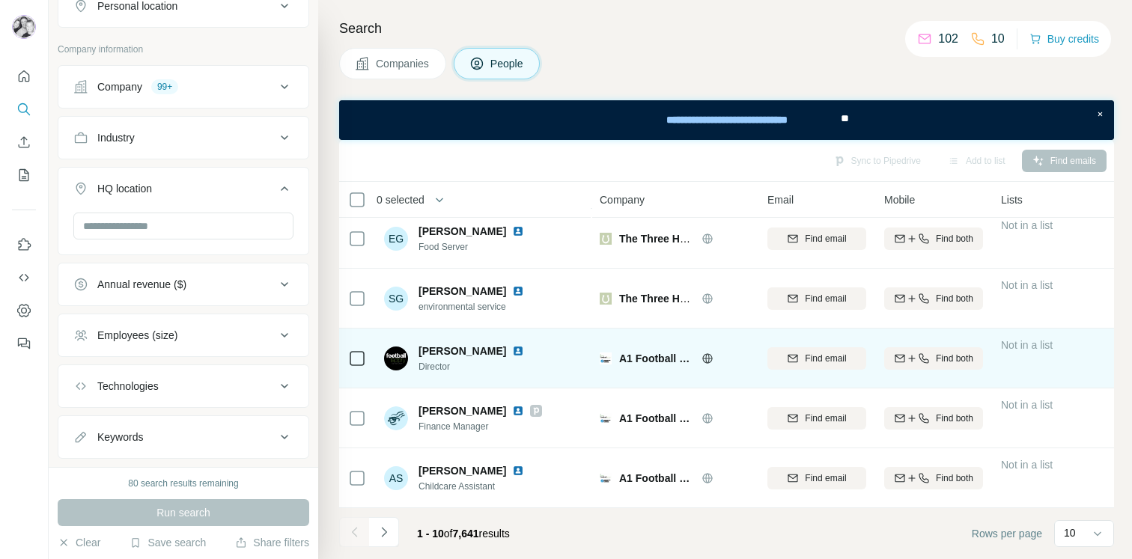
scroll to position [0, 0]
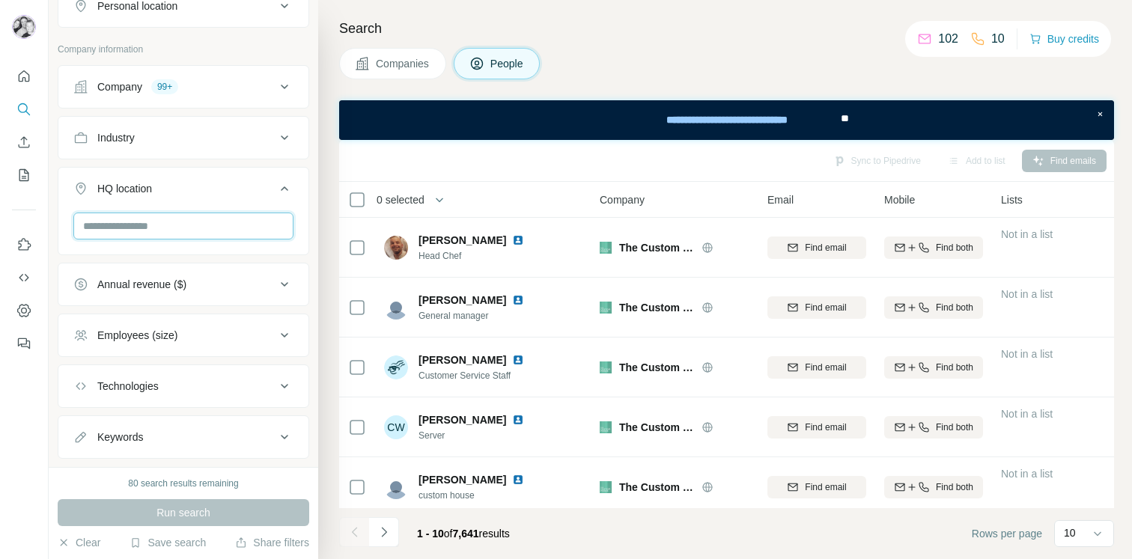
click at [175, 229] on input "text" at bounding box center [183, 226] width 220 height 27
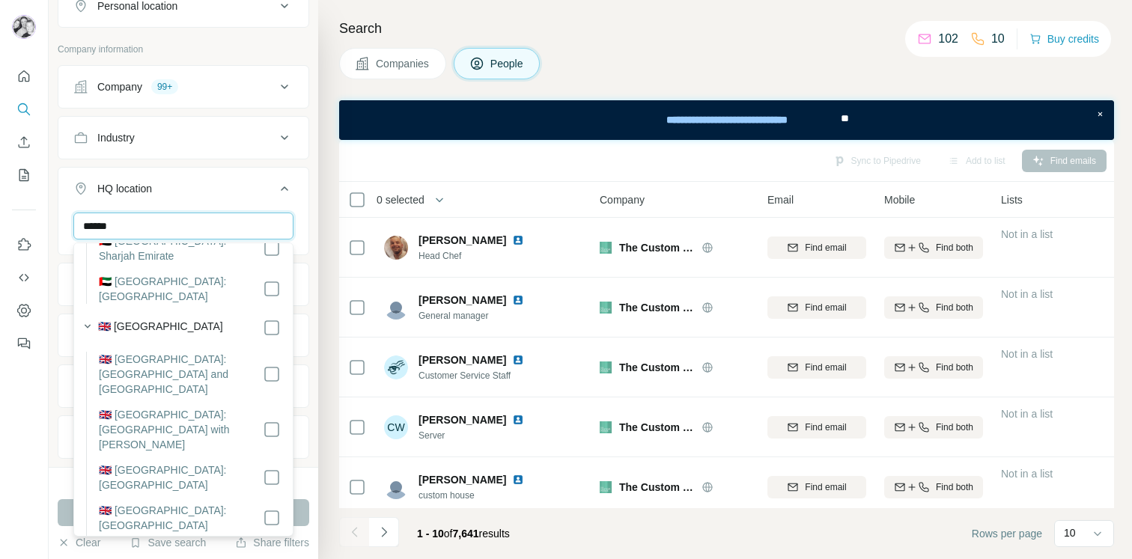
scroll to position [266, 0]
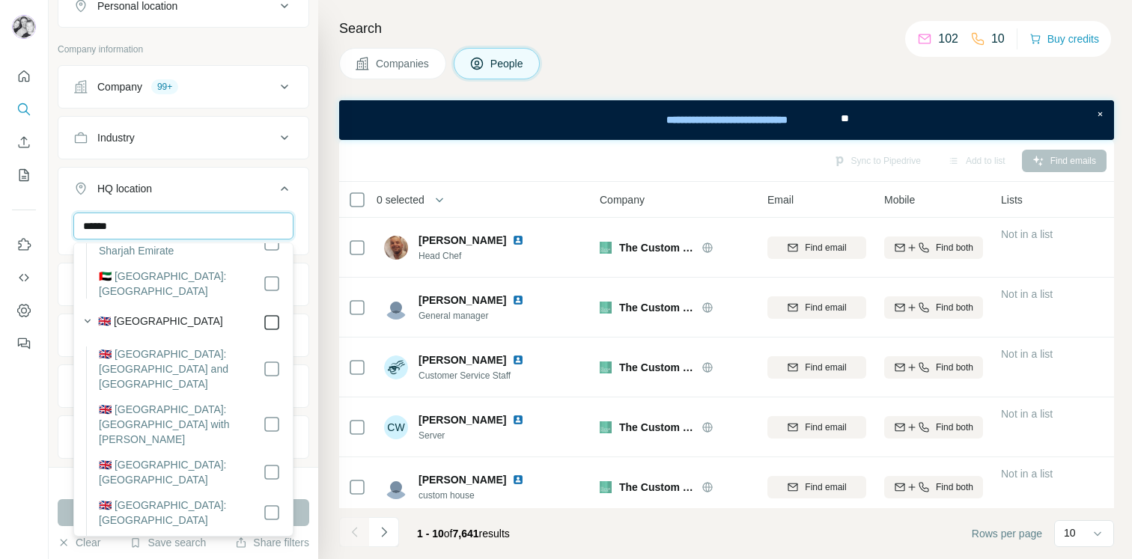
type input "******"
click at [310, 210] on div "New search Hide Company lookalikes Personal information Job title Seniority Dep…" at bounding box center [183, 233] width 269 height 467
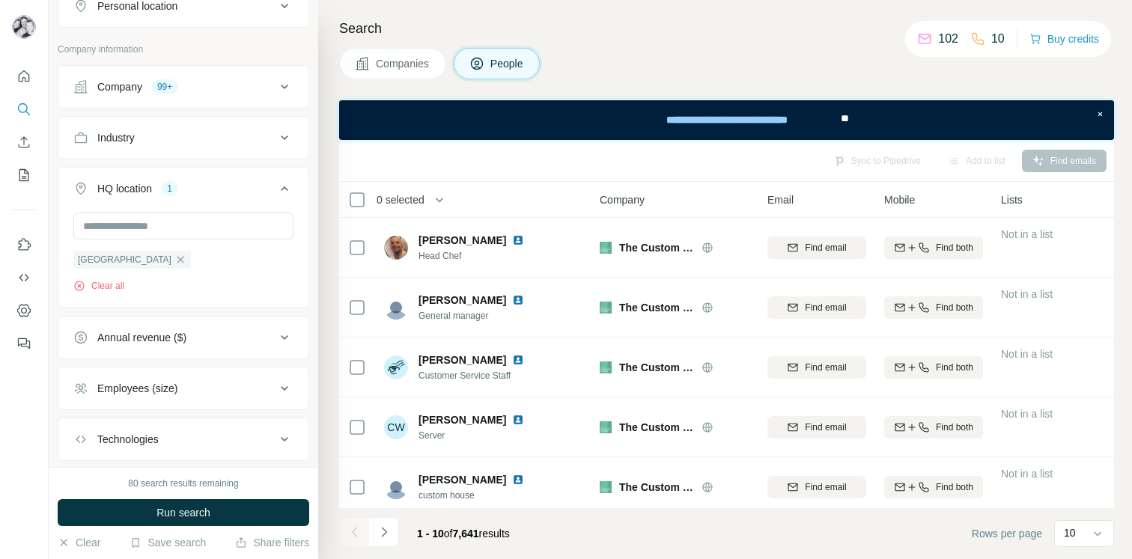
click at [285, 186] on icon at bounding box center [284, 189] width 18 height 18
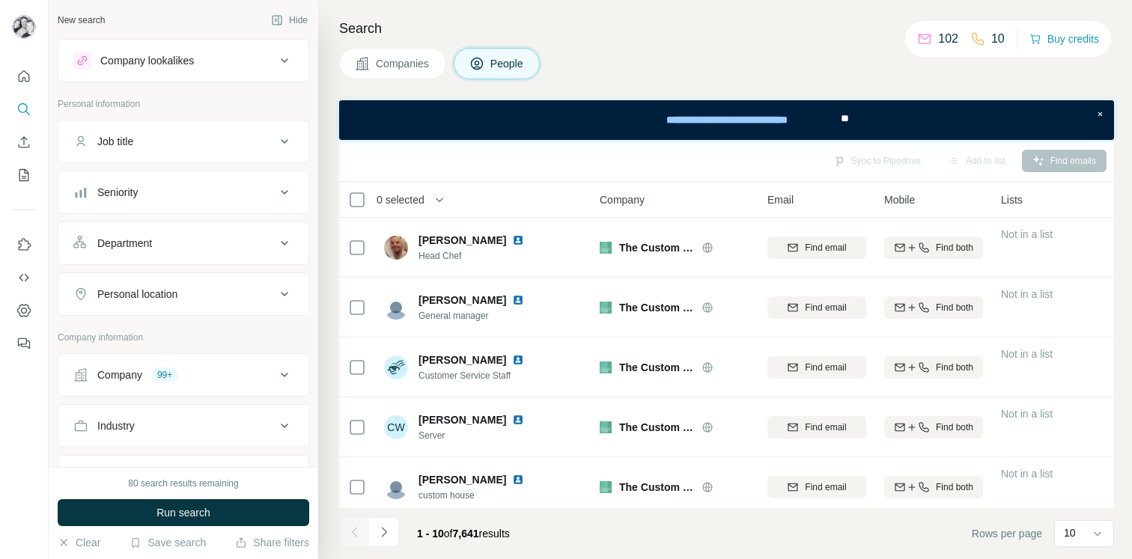
click at [284, 239] on icon at bounding box center [284, 243] width 18 height 18
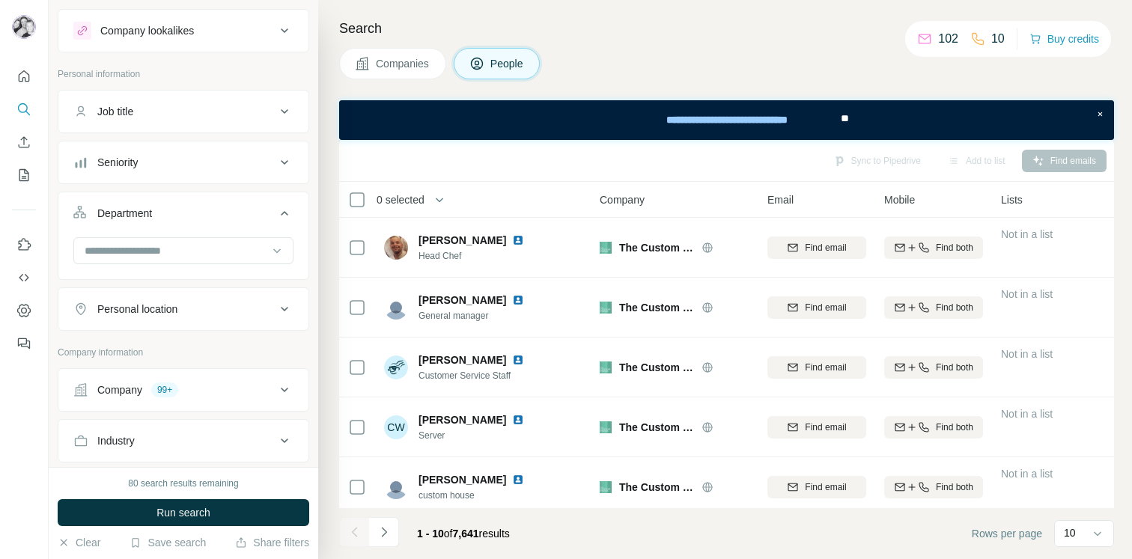
scroll to position [31, 0]
click at [279, 245] on icon at bounding box center [276, 250] width 15 height 15
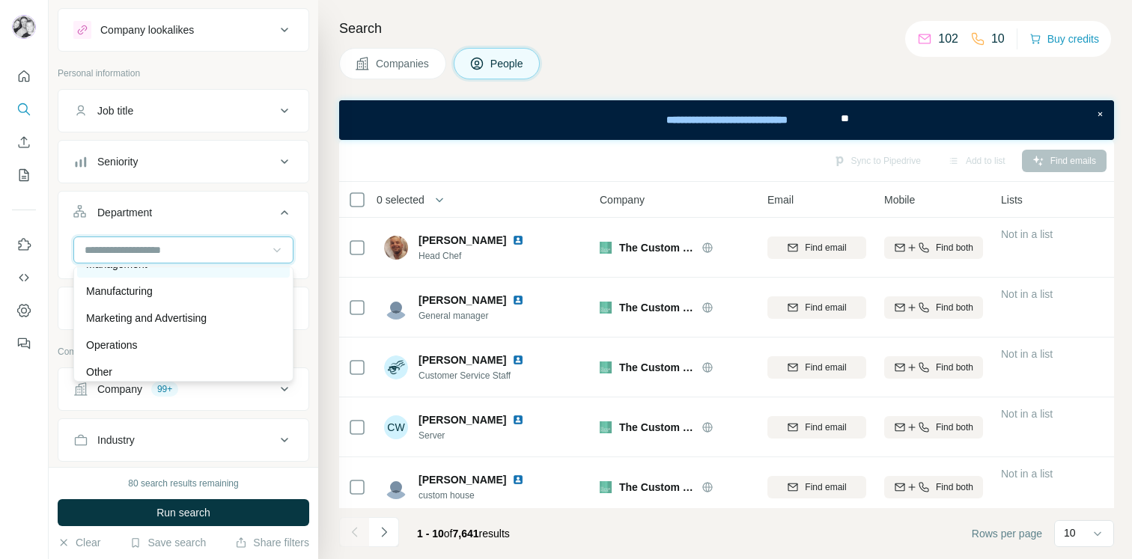
scroll to position [335, 0]
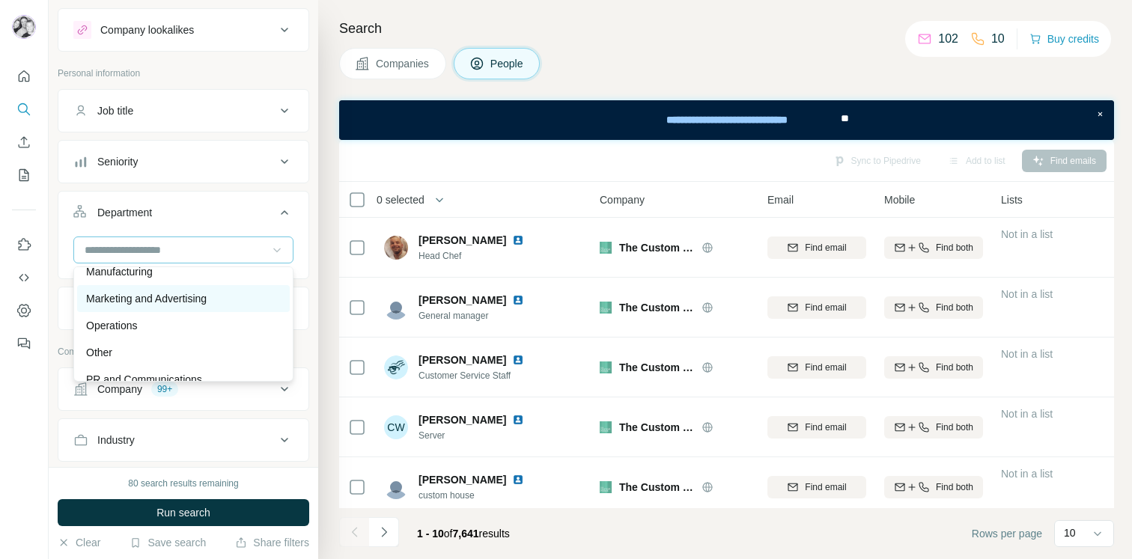
click at [180, 299] on p "Marketing and Advertising" at bounding box center [146, 298] width 121 height 15
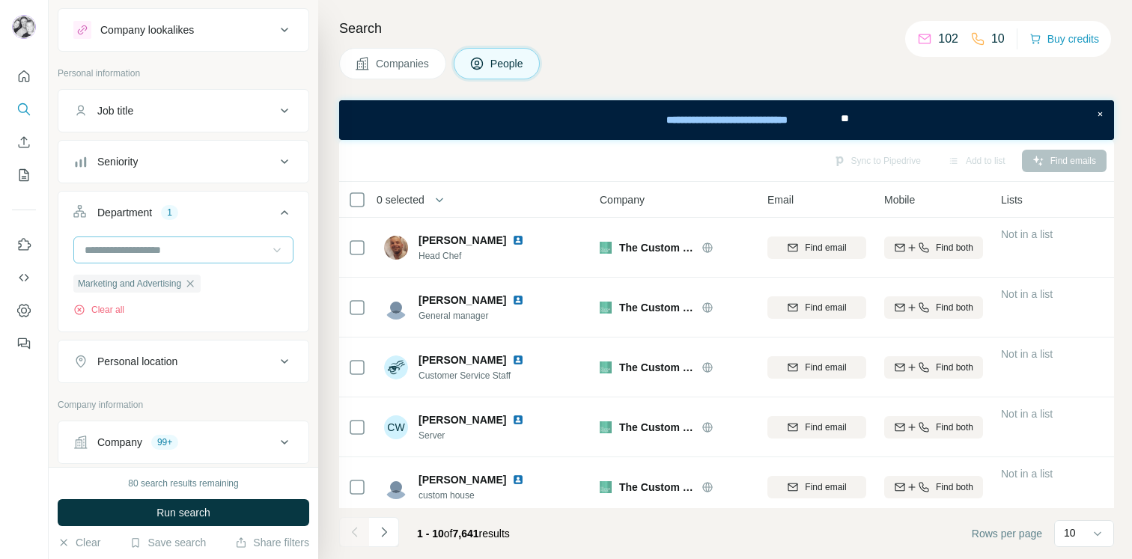
click at [291, 291] on ul "Marketing and Advertising" at bounding box center [183, 283] width 220 height 19
click at [193, 511] on span "Run search" at bounding box center [183, 512] width 54 height 15
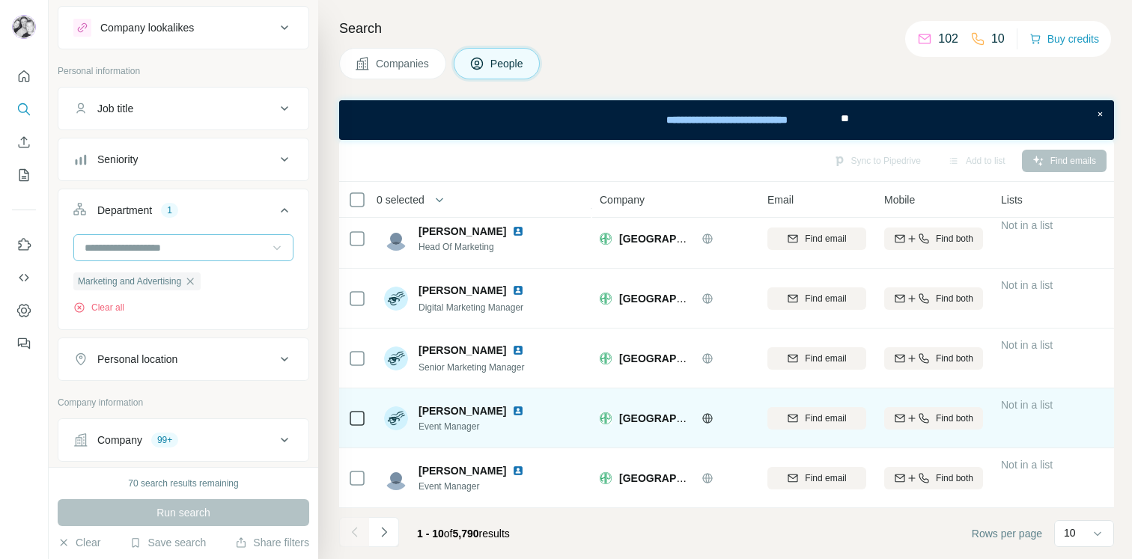
scroll to position [0, 0]
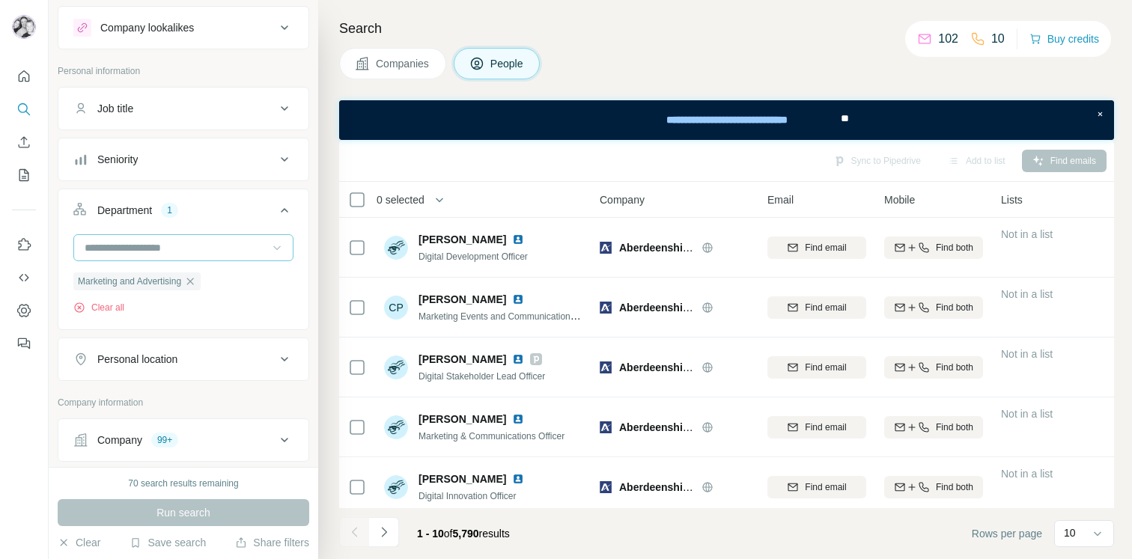
click at [260, 168] on button "Seniority" at bounding box center [183, 159] width 250 height 36
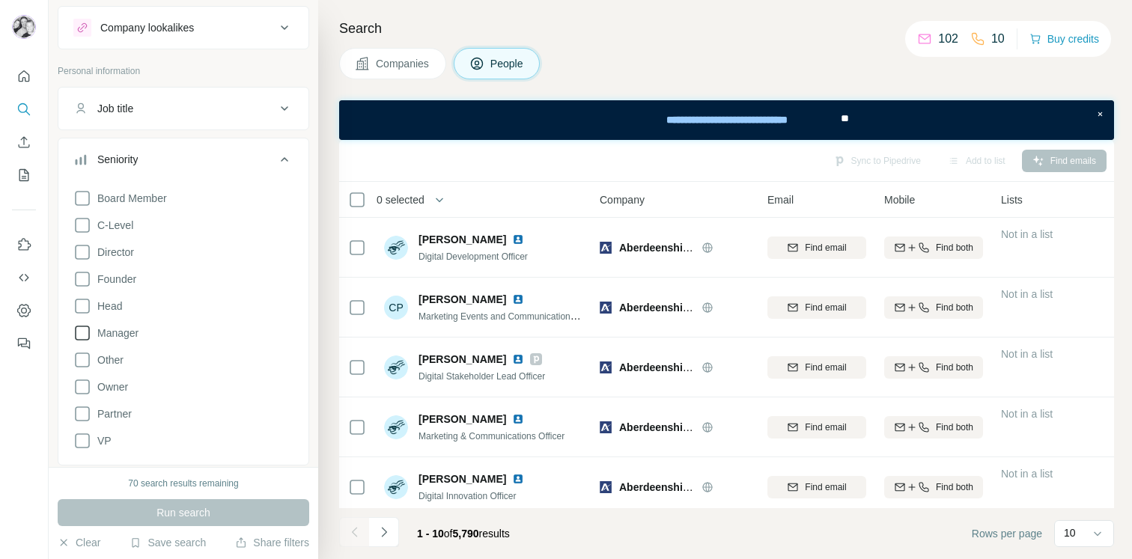
click at [85, 335] on icon at bounding box center [82, 333] width 18 height 18
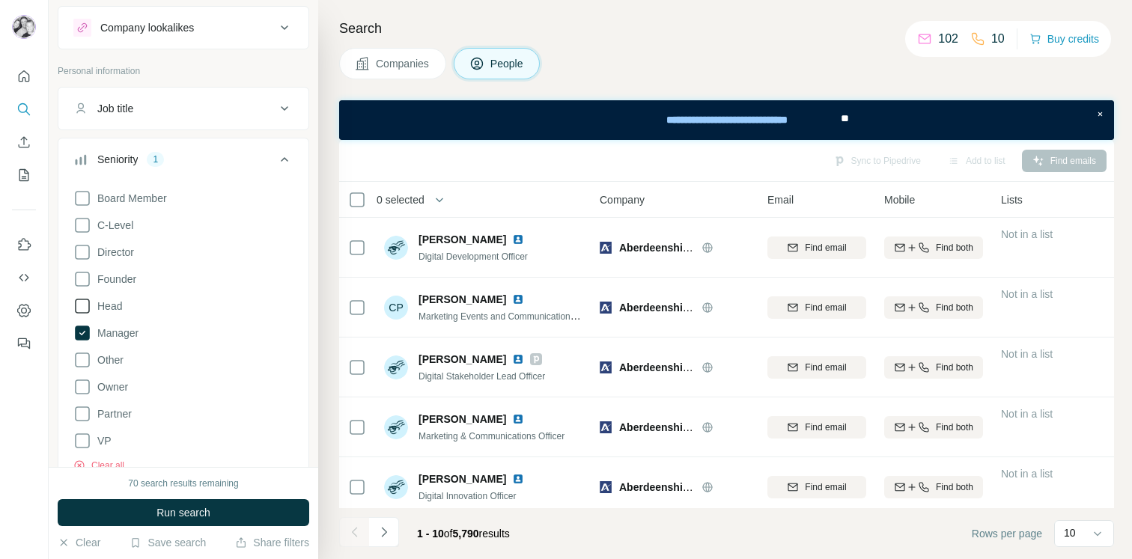
click at [86, 305] on icon at bounding box center [82, 306] width 18 height 18
click at [83, 252] on icon at bounding box center [82, 252] width 18 height 18
click at [82, 225] on icon at bounding box center [82, 225] width 18 height 18
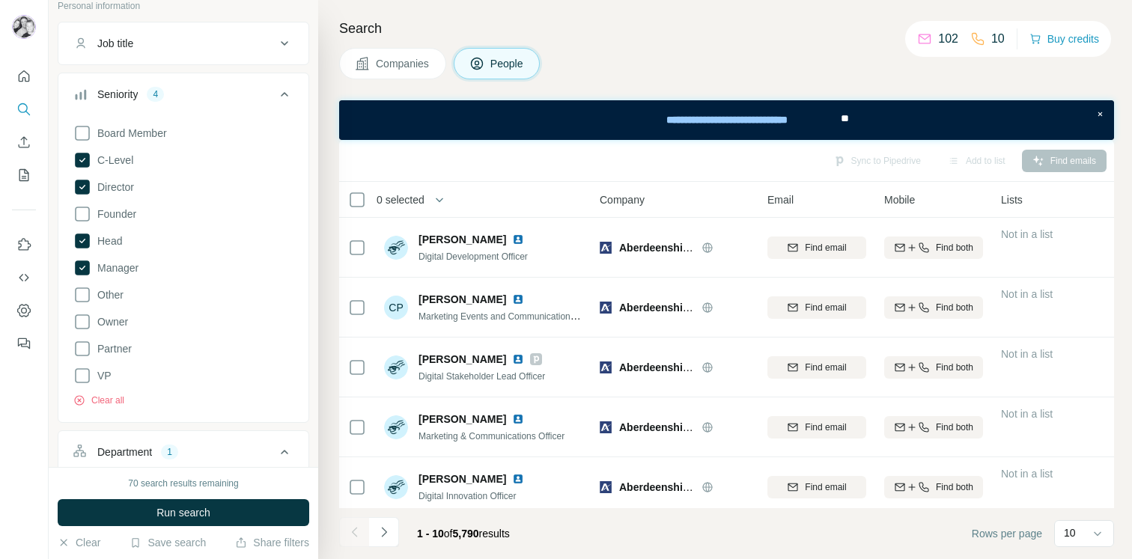
scroll to position [103, 0]
click at [88, 316] on icon at bounding box center [82, 317] width 15 height 15
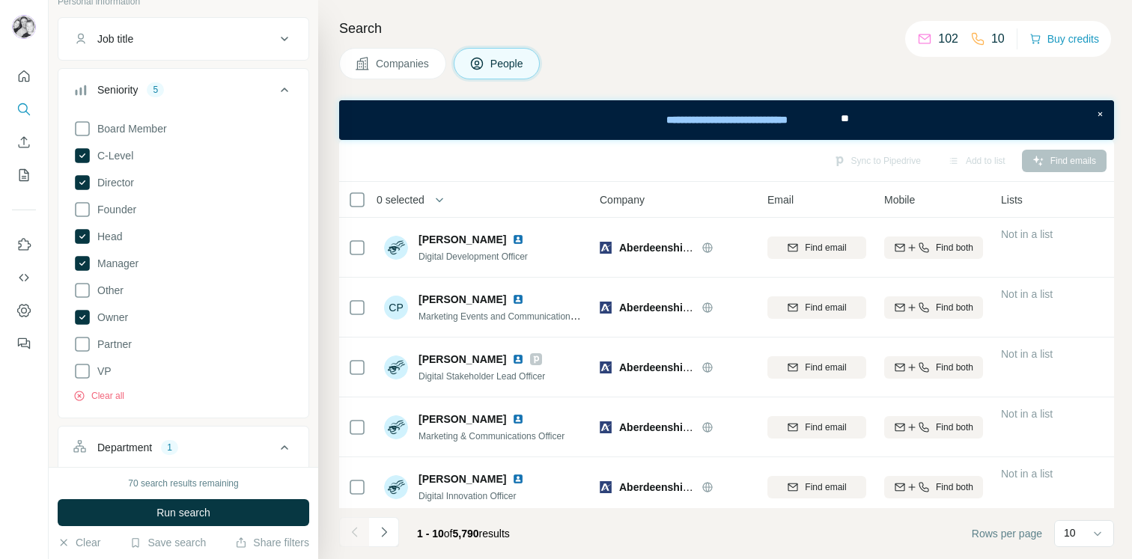
click at [284, 88] on icon at bounding box center [284, 90] width 7 height 4
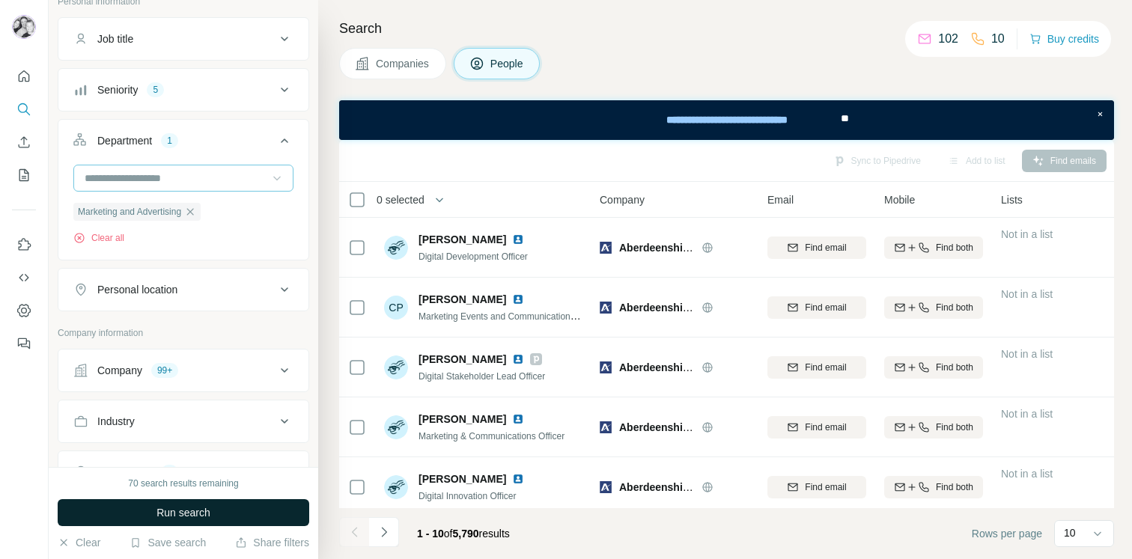
click at [224, 506] on button "Run search" at bounding box center [184, 512] width 252 height 27
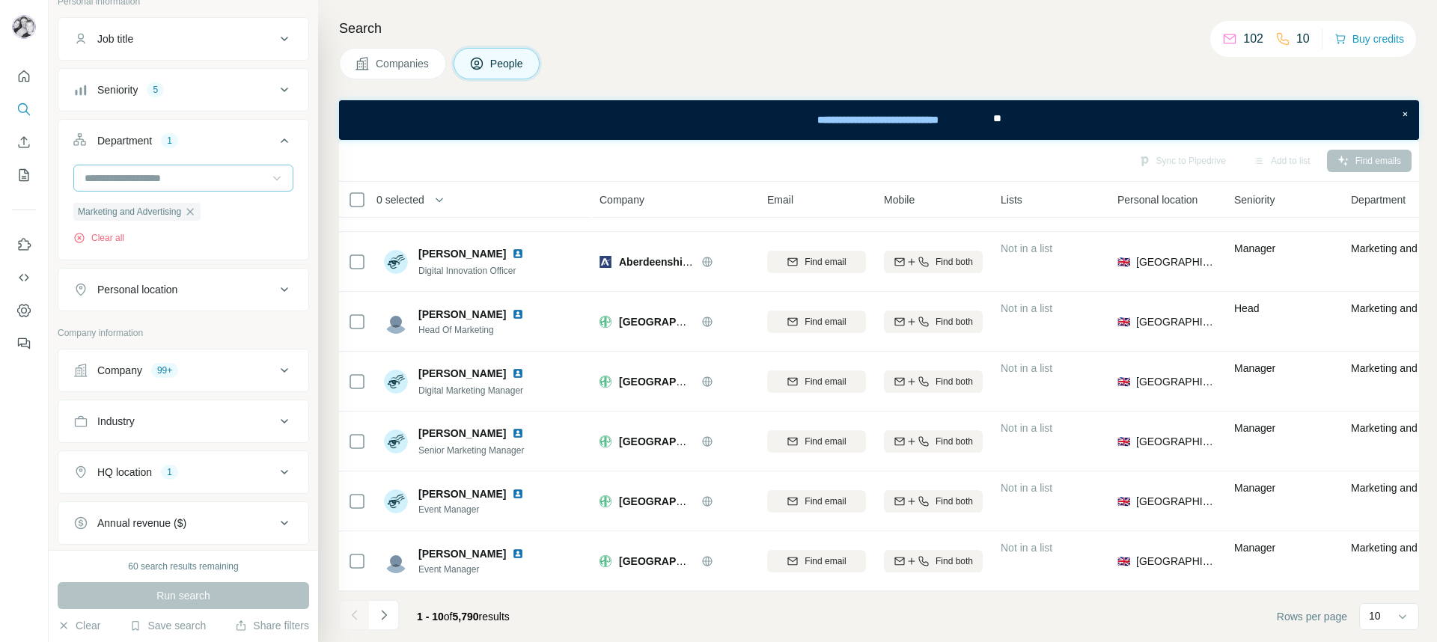
scroll to position [225, 0]
click at [637, 196] on span "Company" at bounding box center [622, 199] width 45 height 15
click at [615, 201] on span "Company" at bounding box center [622, 199] width 45 height 15
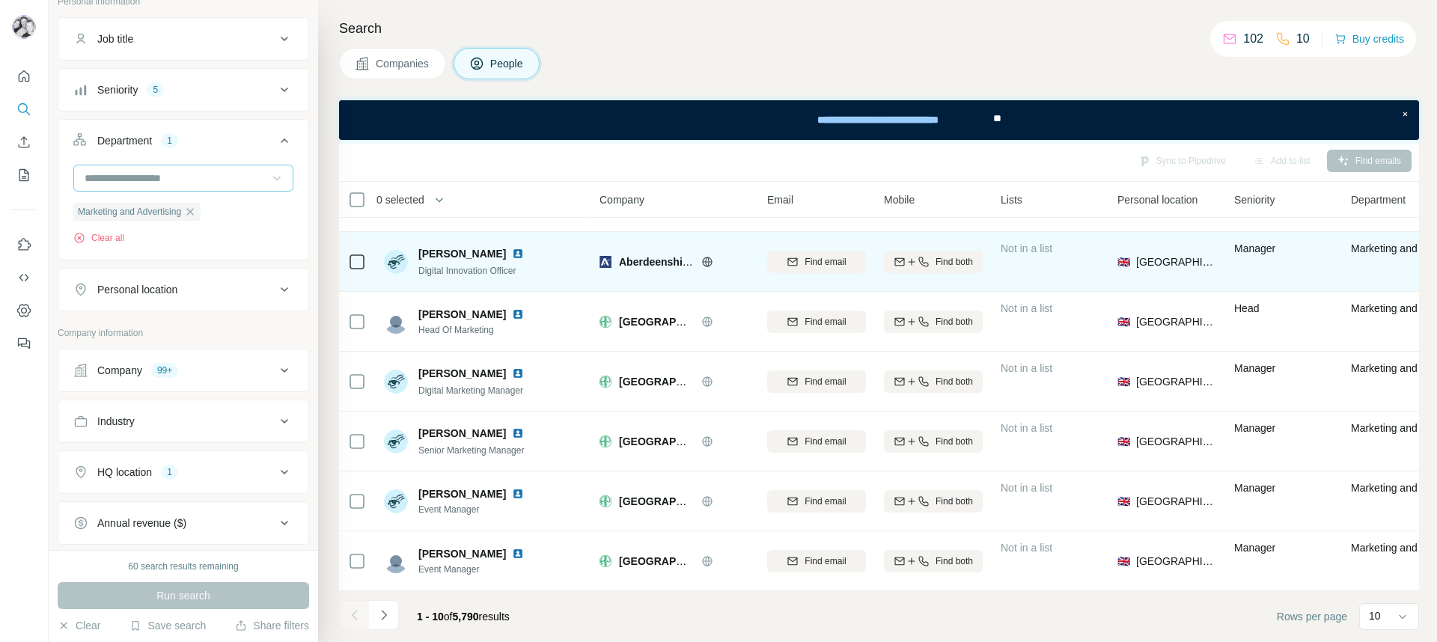
scroll to position [225, 207]
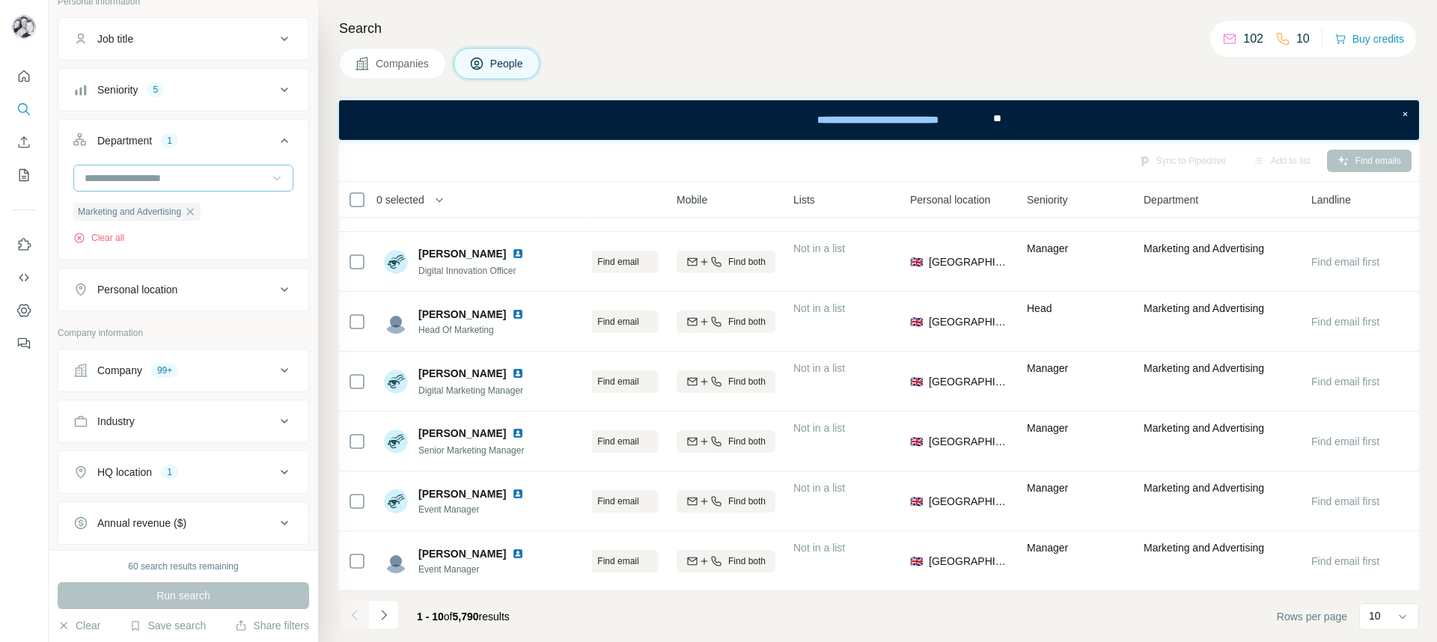
click at [287, 142] on icon at bounding box center [284, 141] width 18 height 18
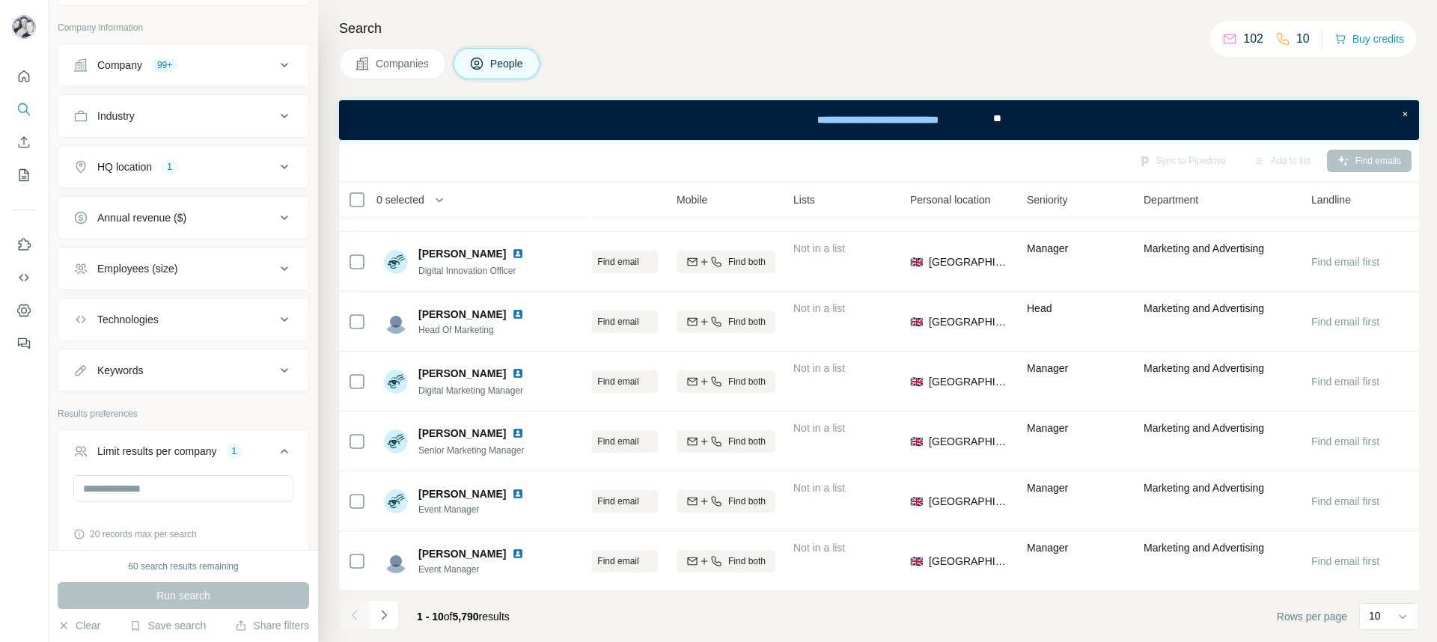
scroll to position [313, 0]
click at [287, 374] on icon at bounding box center [284, 368] width 18 height 18
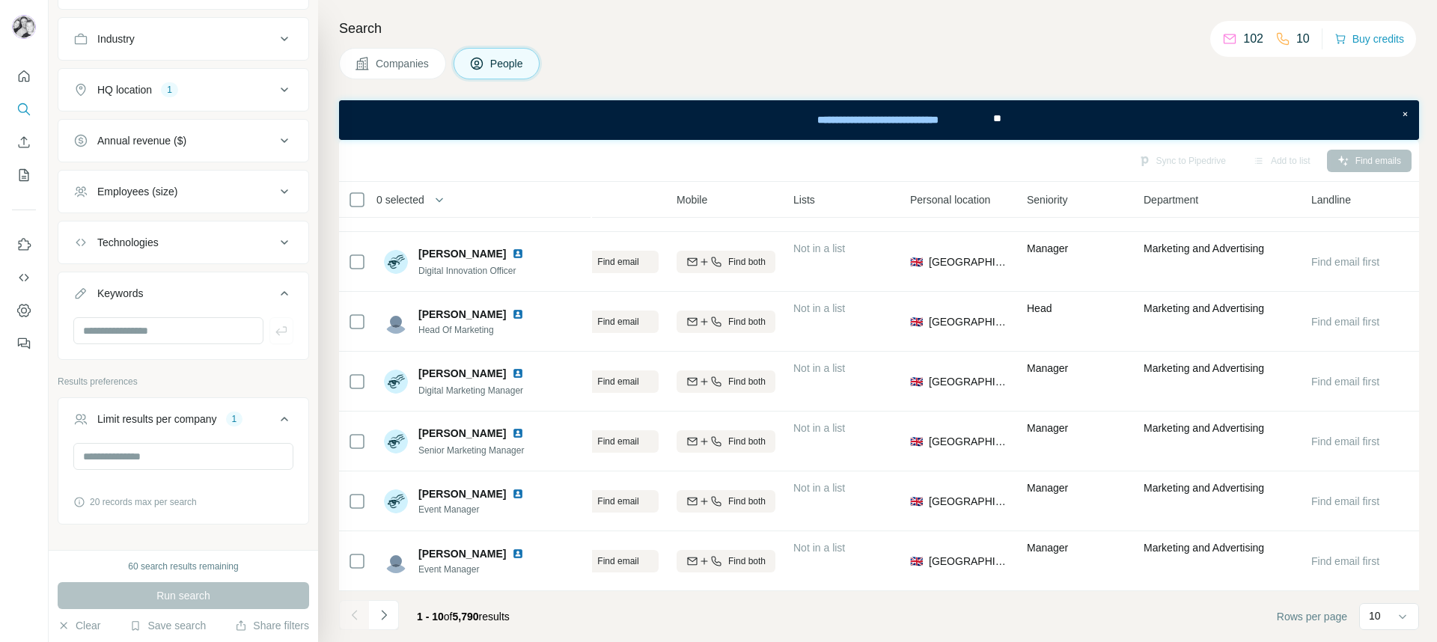
scroll to position [392, 0]
click at [170, 335] on input "text" at bounding box center [168, 325] width 190 height 27
click at [284, 284] on icon at bounding box center [284, 288] width 18 height 18
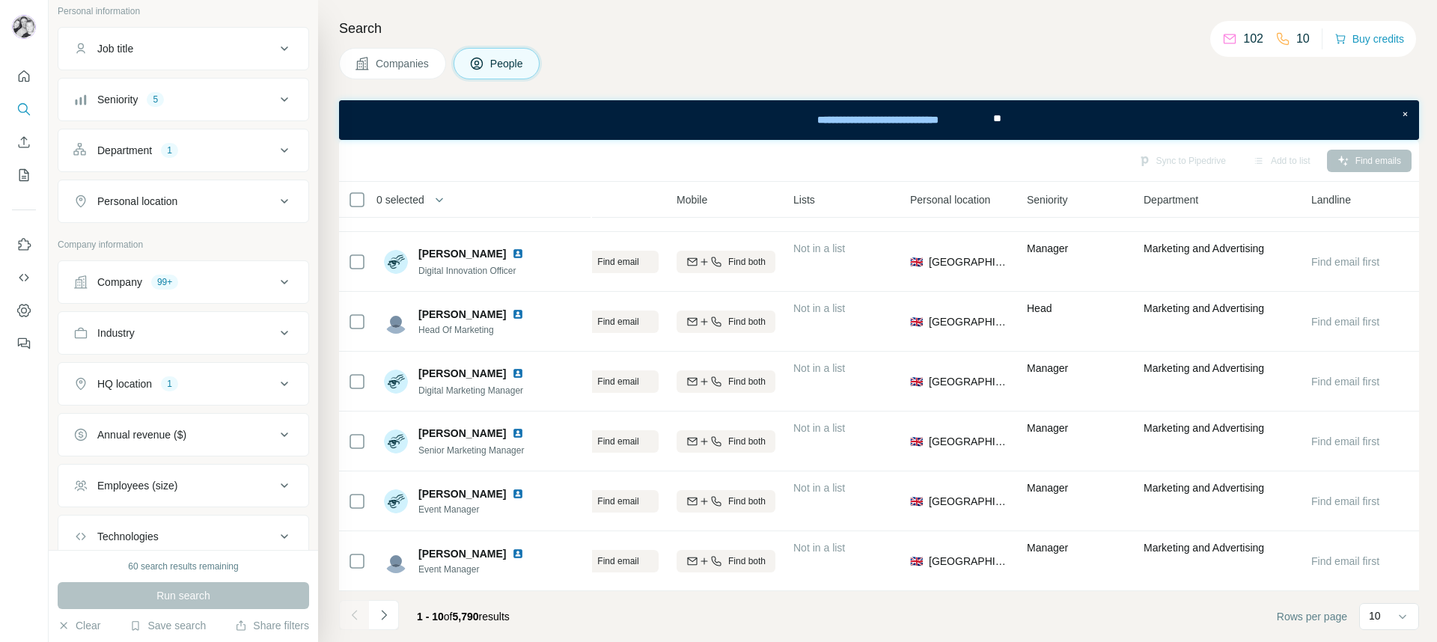
scroll to position [0, 0]
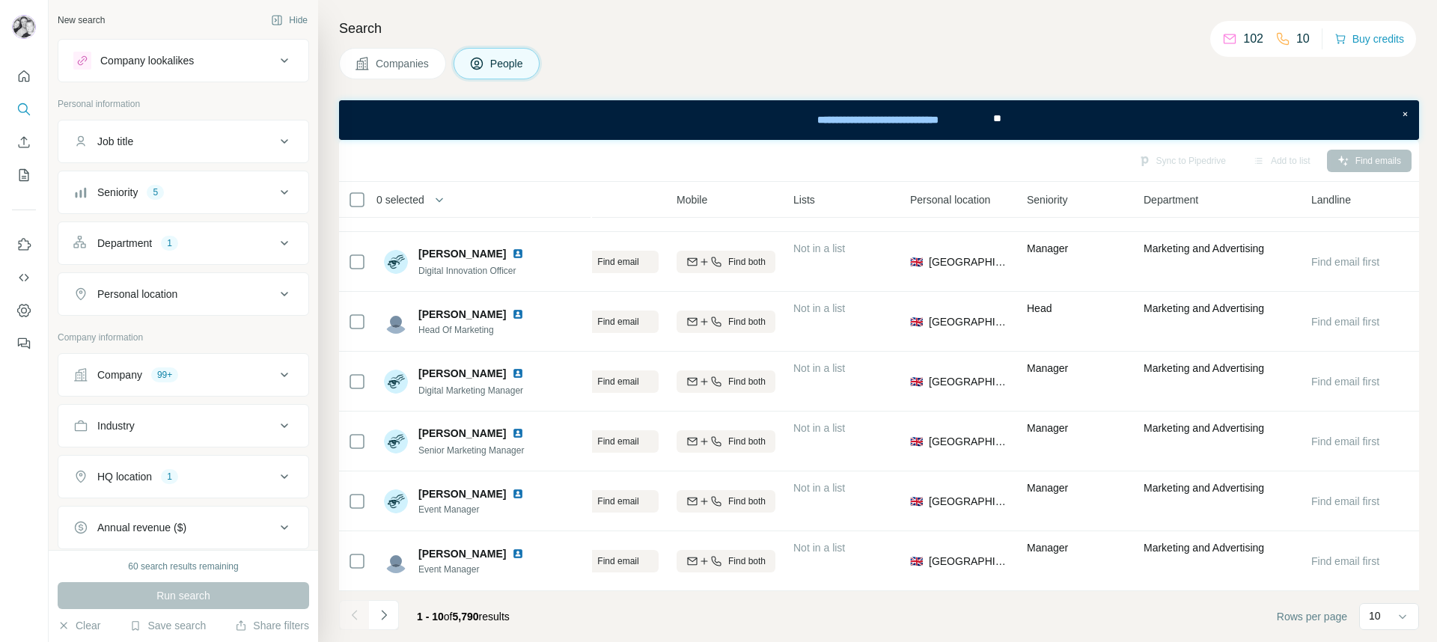
click at [289, 297] on icon at bounding box center [284, 294] width 18 height 18
click at [168, 330] on input "text" at bounding box center [183, 331] width 220 height 27
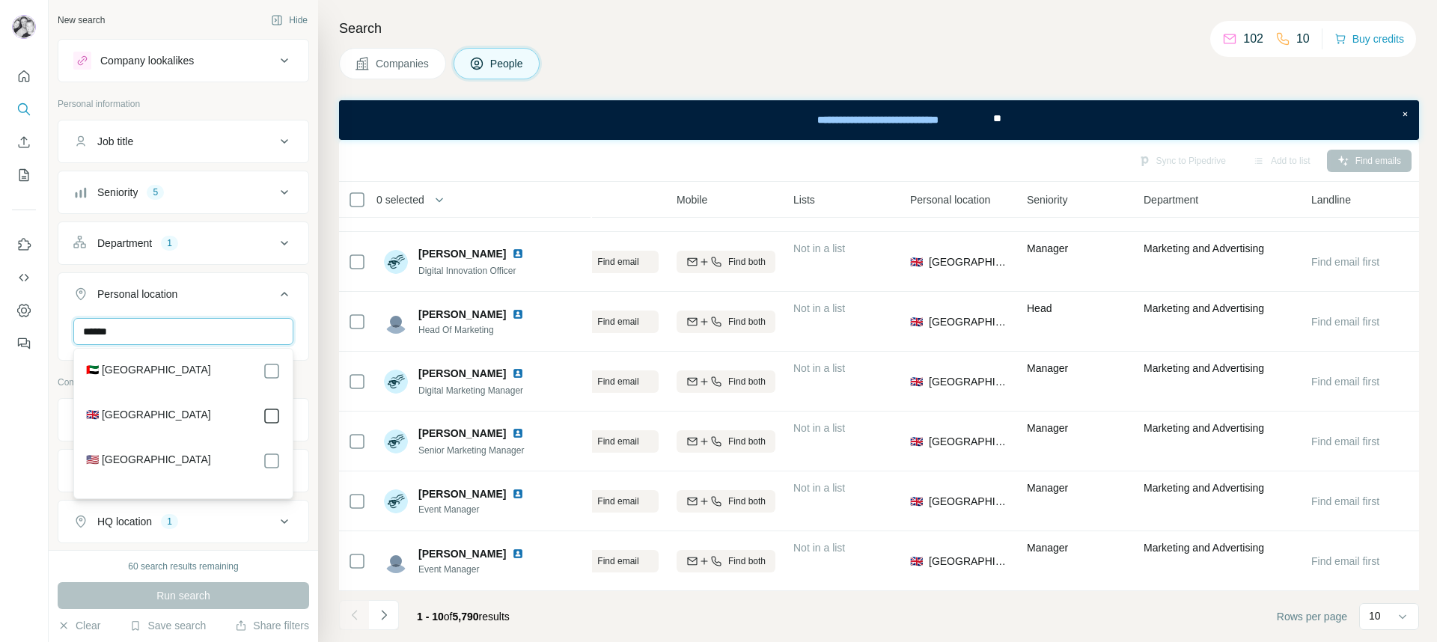
type input "******"
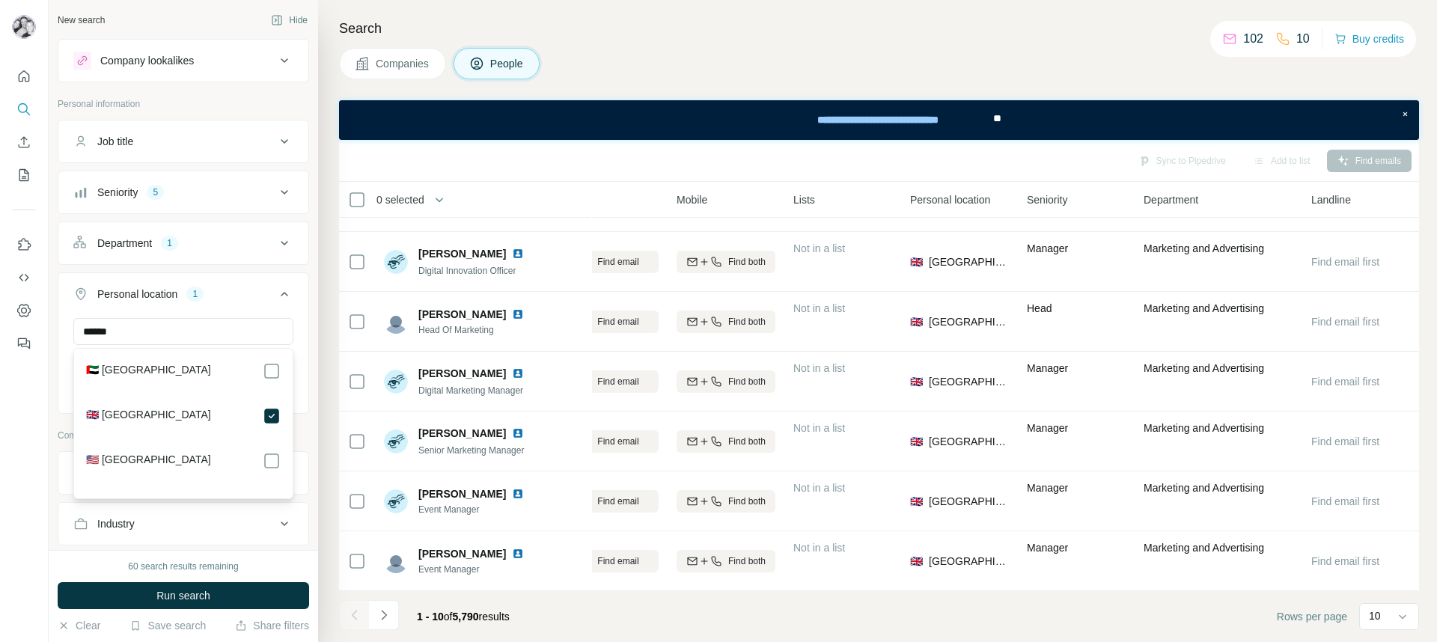
click at [287, 293] on icon at bounding box center [284, 294] width 18 height 18
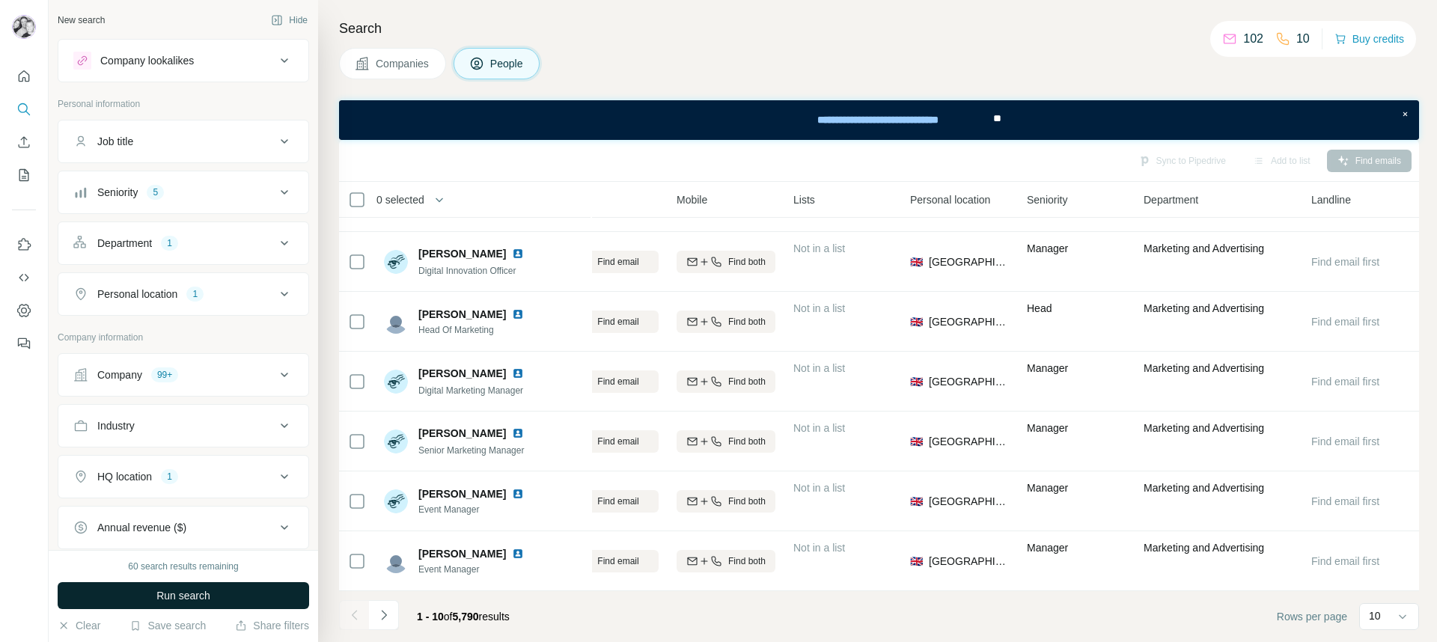
click at [232, 558] on button "Run search" at bounding box center [184, 595] width 252 height 27
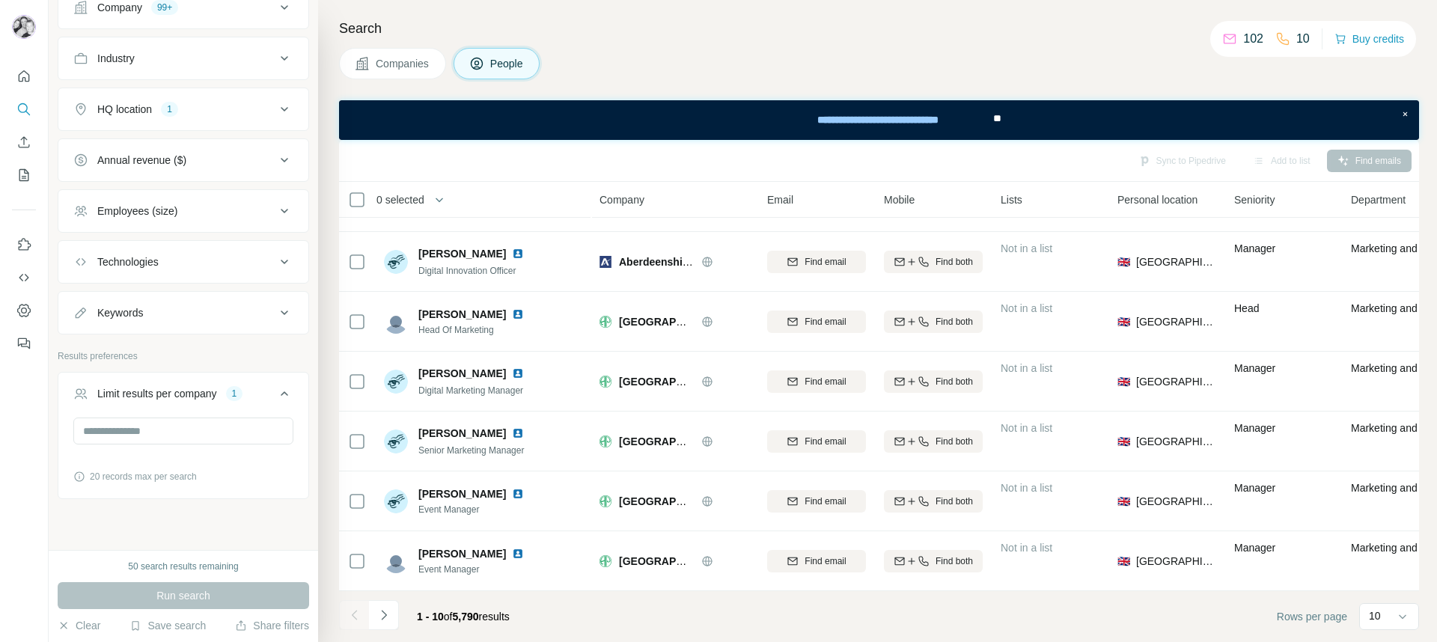
scroll to position [386, 0]
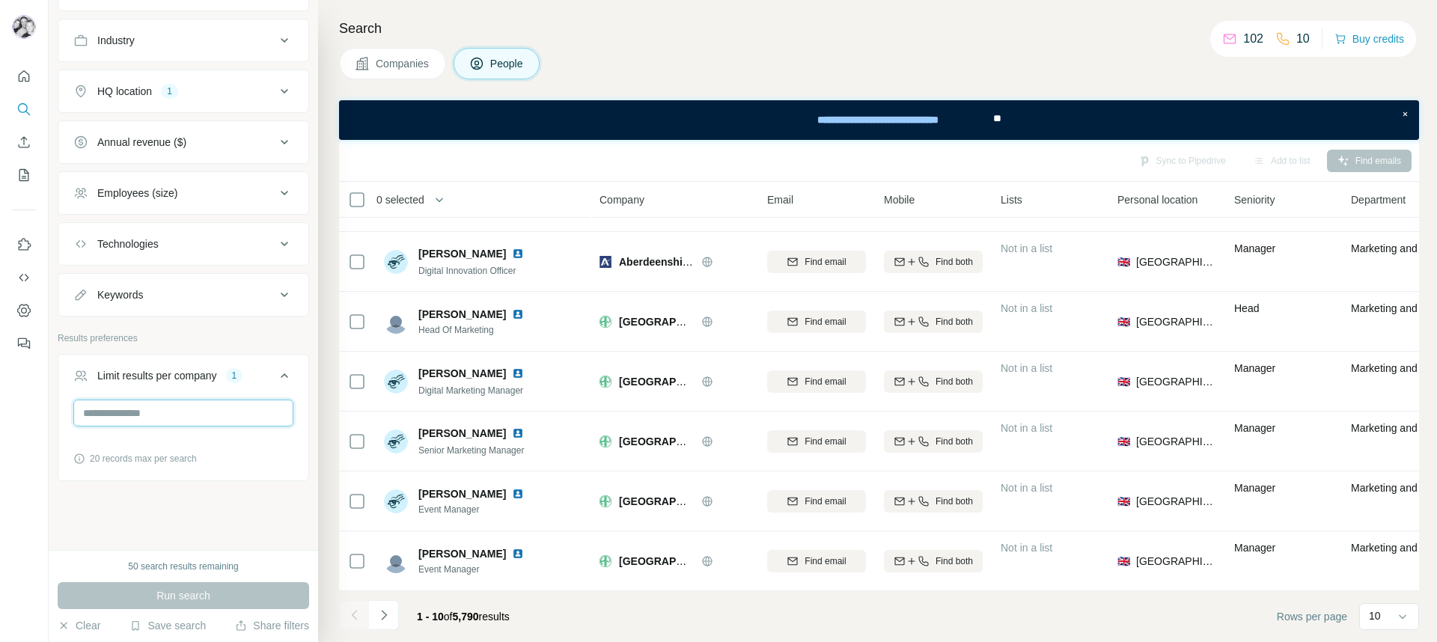
drag, startPoint x: 97, startPoint y: 414, endPoint x: 64, endPoint y: 412, distance: 33.0
click at [64, 412] on div "* 20 records max per search" at bounding box center [183, 439] width 250 height 78
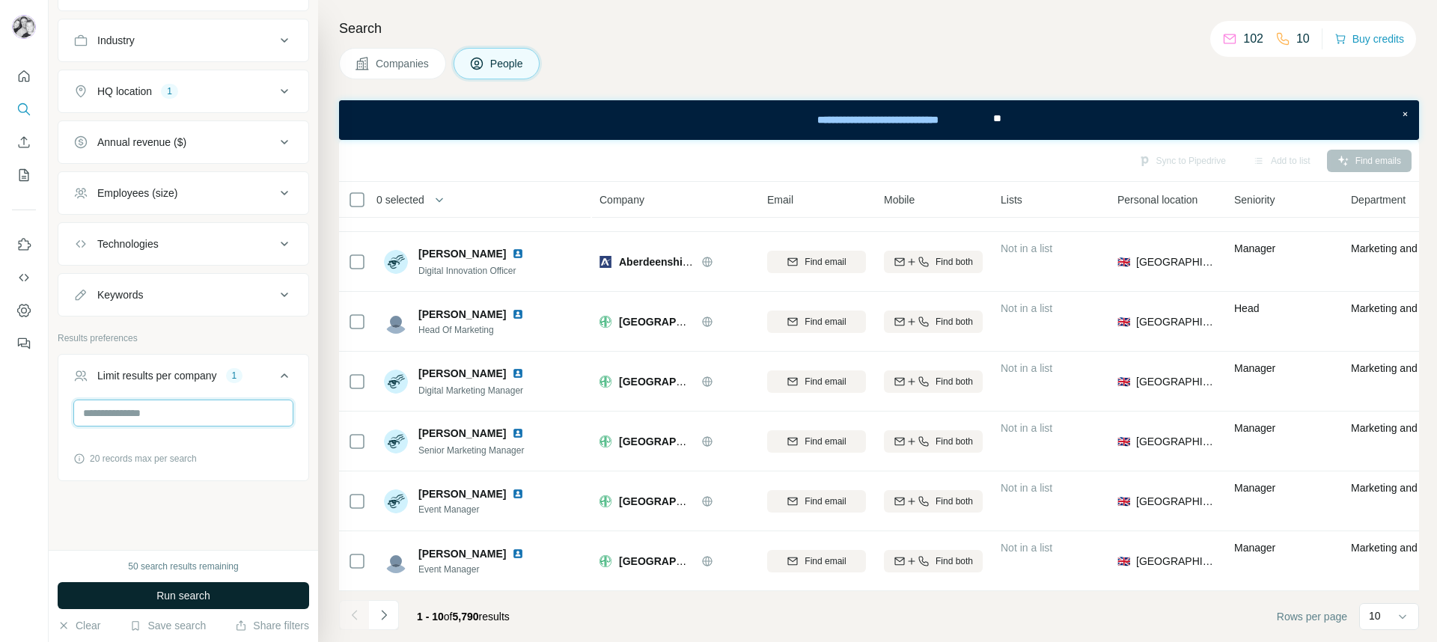
type input "*"
click at [207, 558] on span "Run search" at bounding box center [183, 595] width 54 height 15
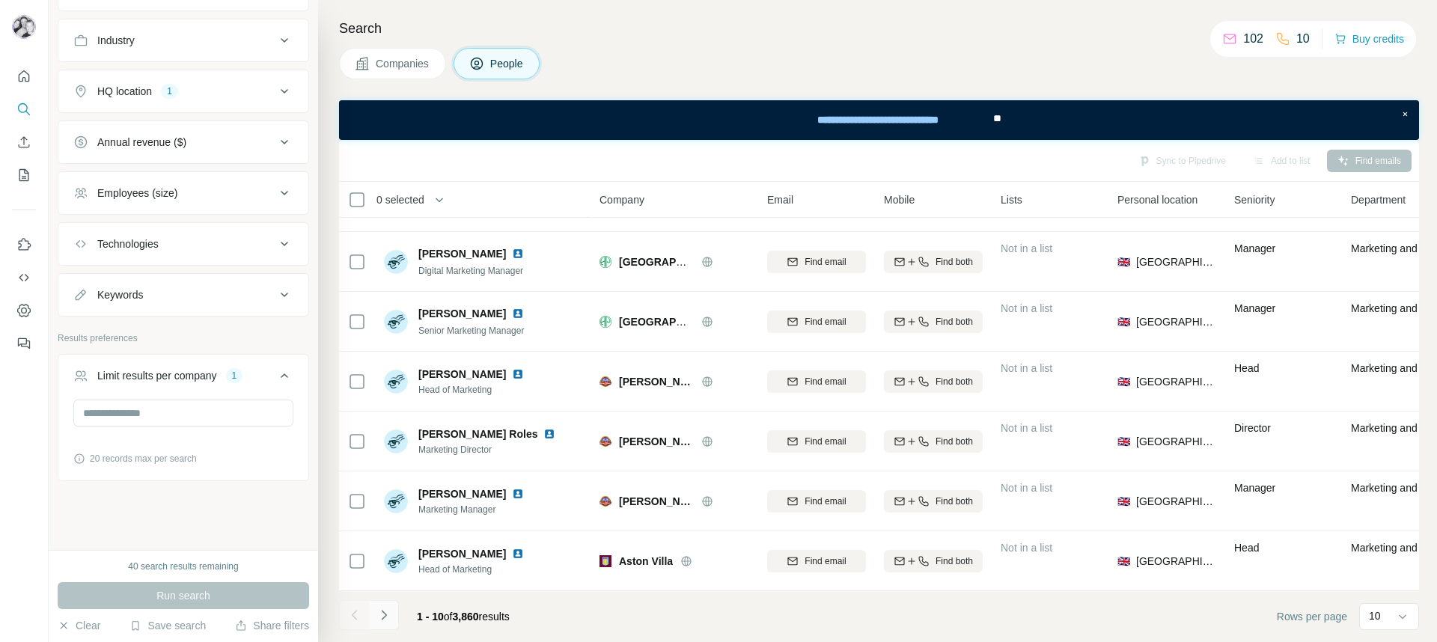
click at [381, 558] on icon "Navigate to next page" at bounding box center [384, 615] width 15 height 15
click at [359, 558] on icon "Navigate to previous page" at bounding box center [354, 615] width 15 height 15
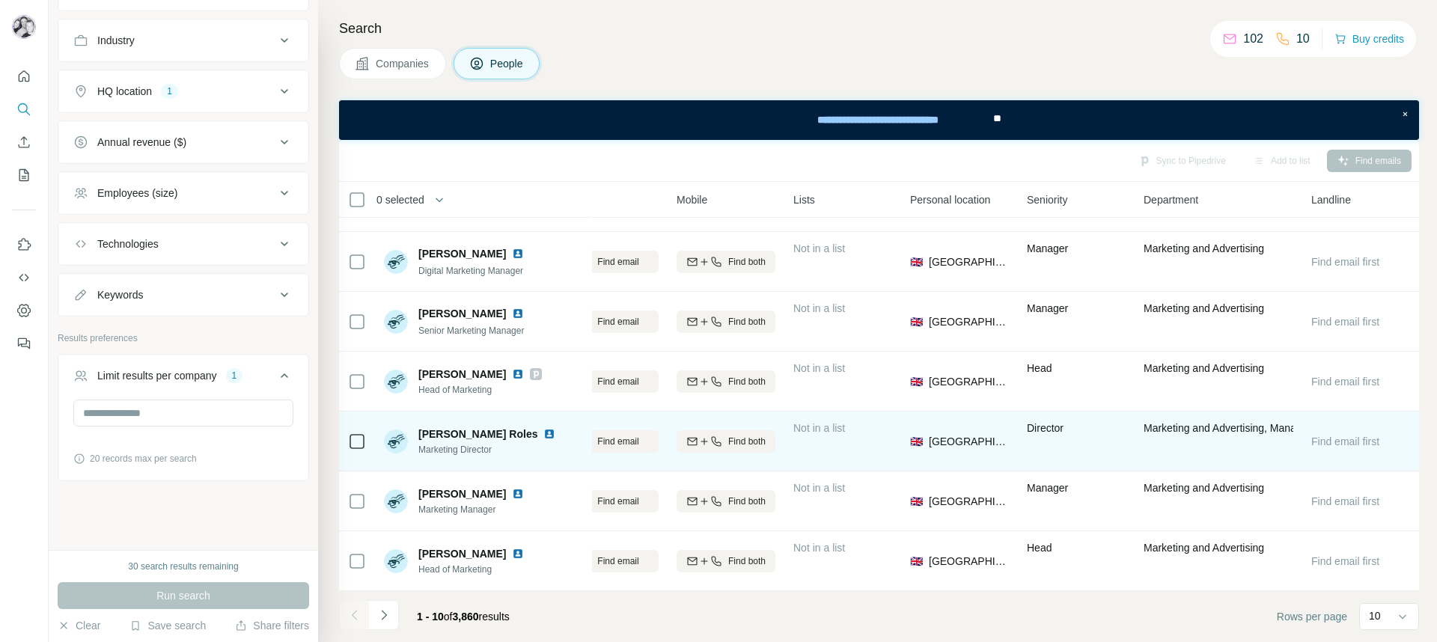
scroll to position [225, 0]
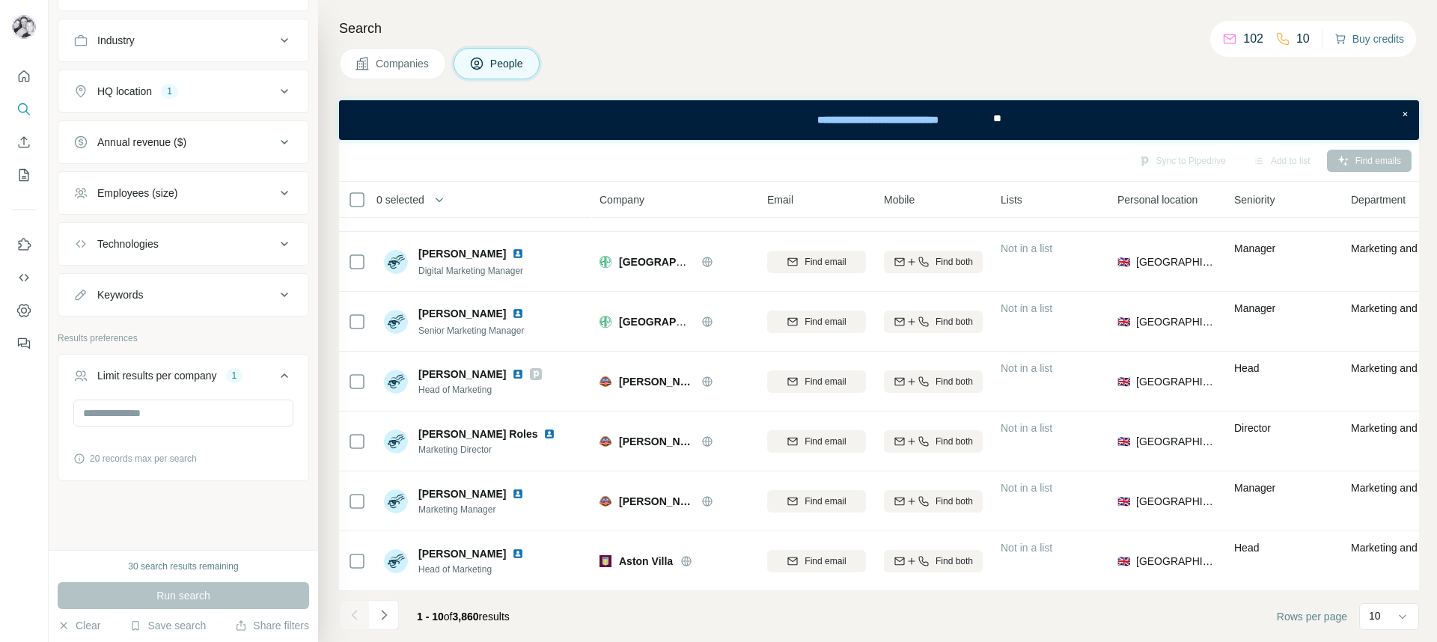
click at [1131, 38] on button "Buy credits" at bounding box center [1370, 38] width 70 height 21
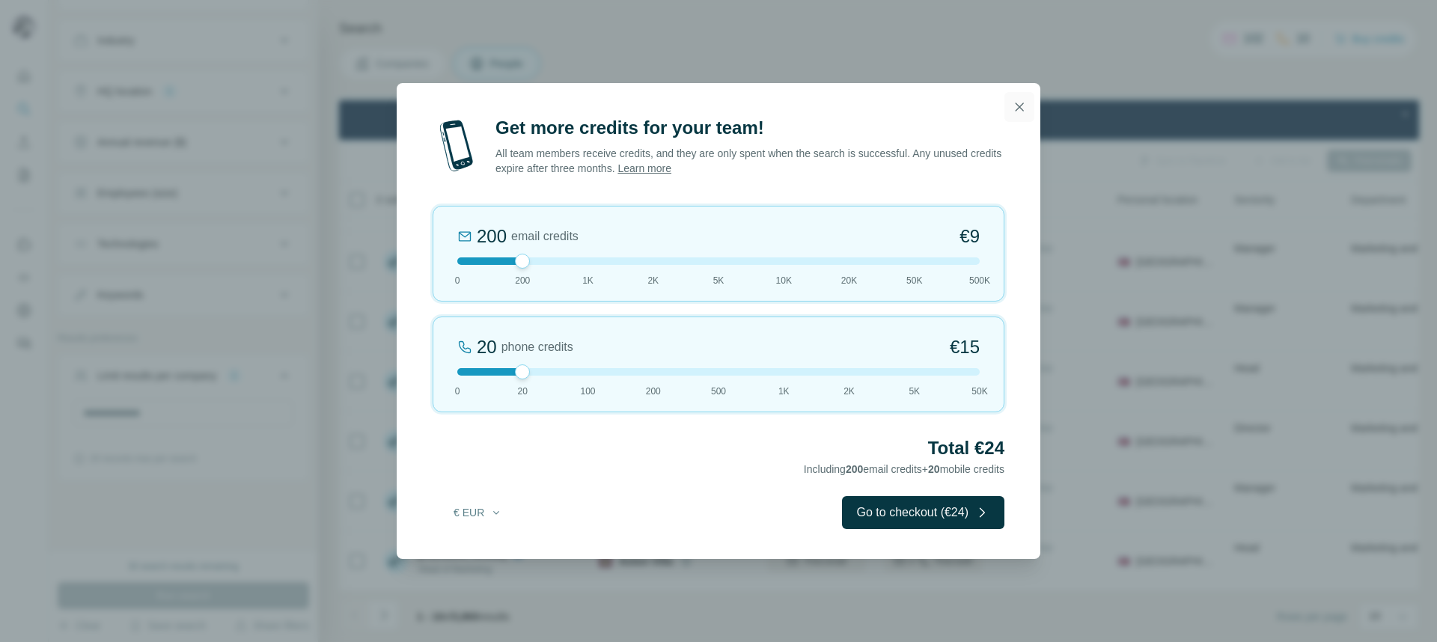
click at [1016, 106] on icon "button" at bounding box center [1019, 107] width 15 height 15
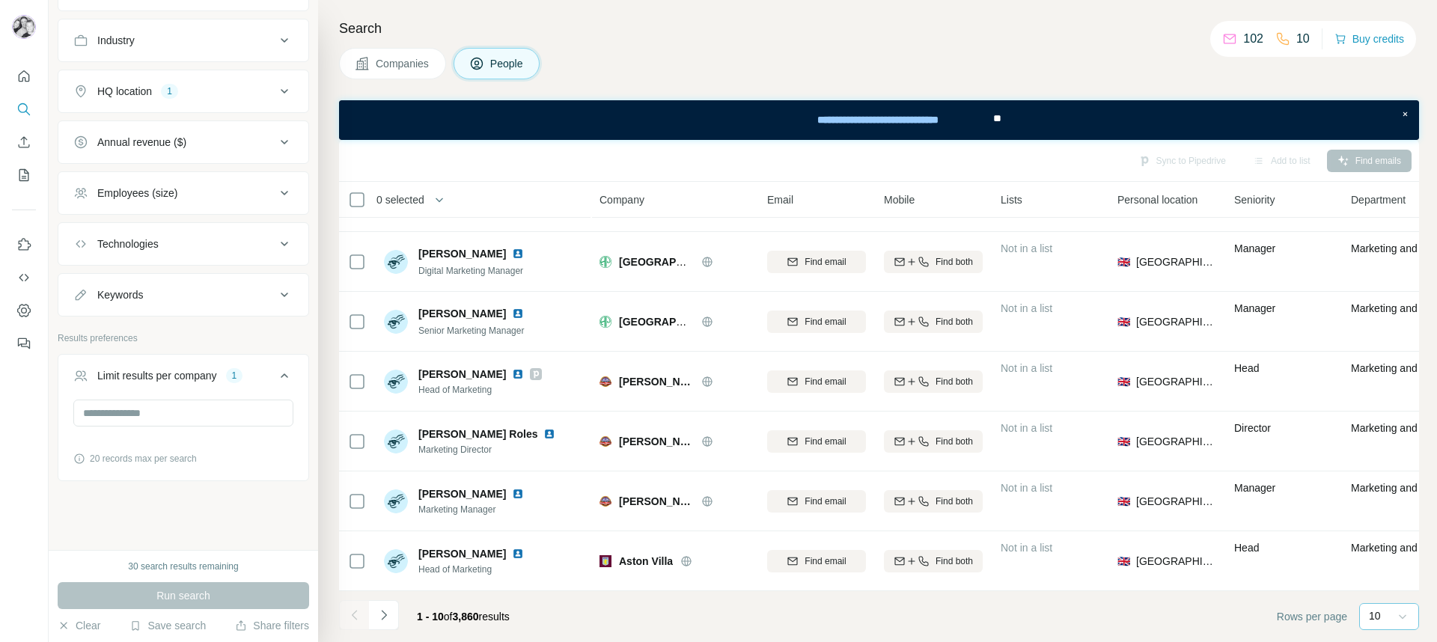
click at [1131, 558] on icon at bounding box center [1402, 616] width 15 height 15
click at [1131, 499] on div "60" at bounding box center [1389, 496] width 34 height 15
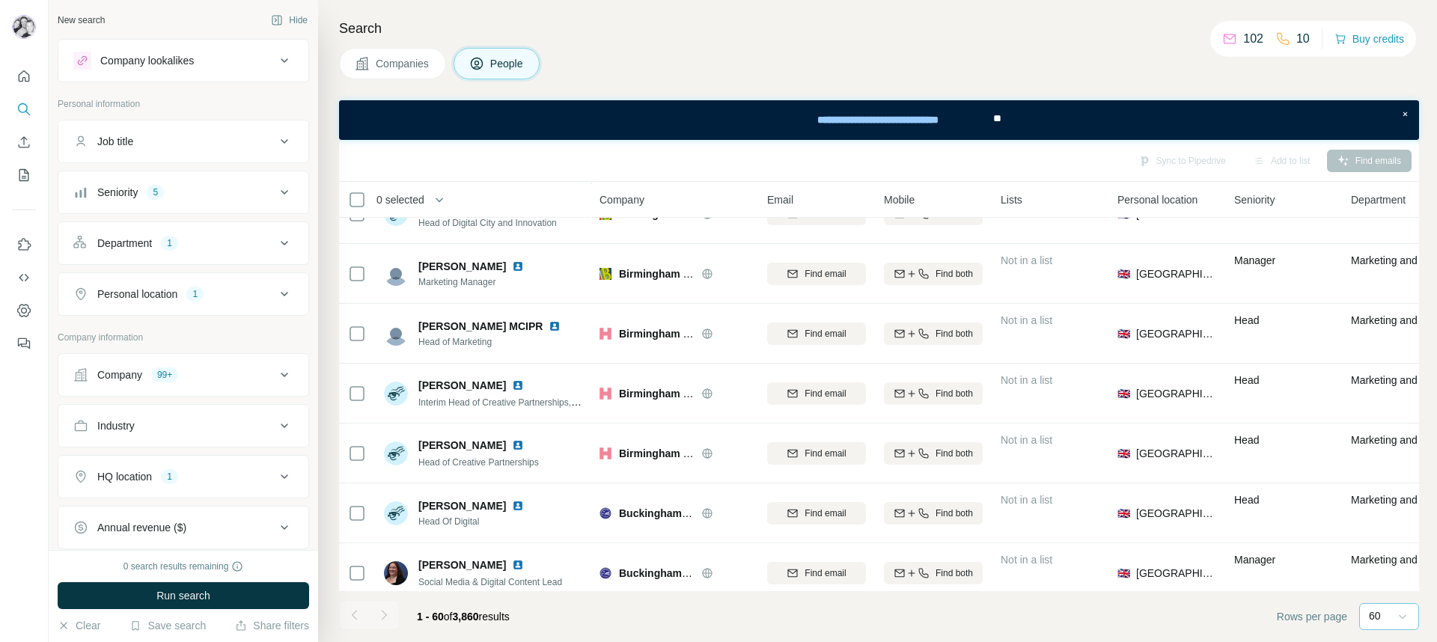
scroll to position [1530, 0]
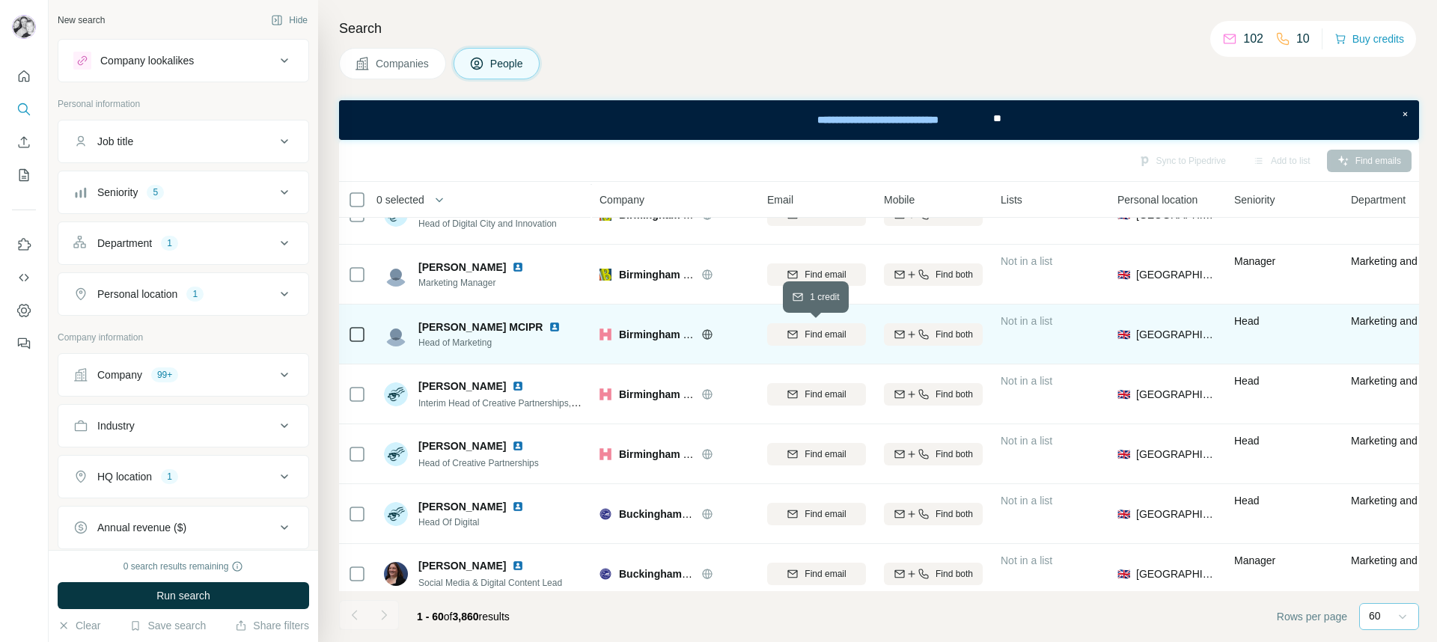
click at [815, 334] on span "Find email" at bounding box center [825, 334] width 41 height 13
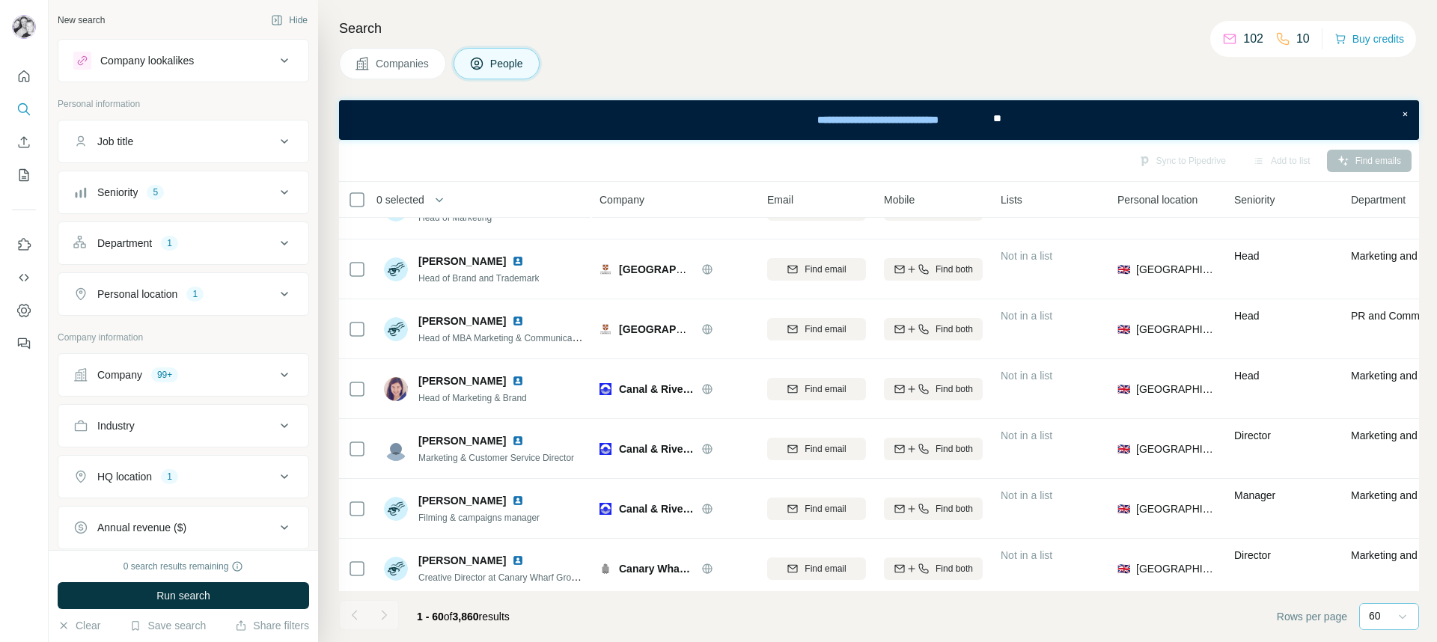
scroll to position [2022, 0]
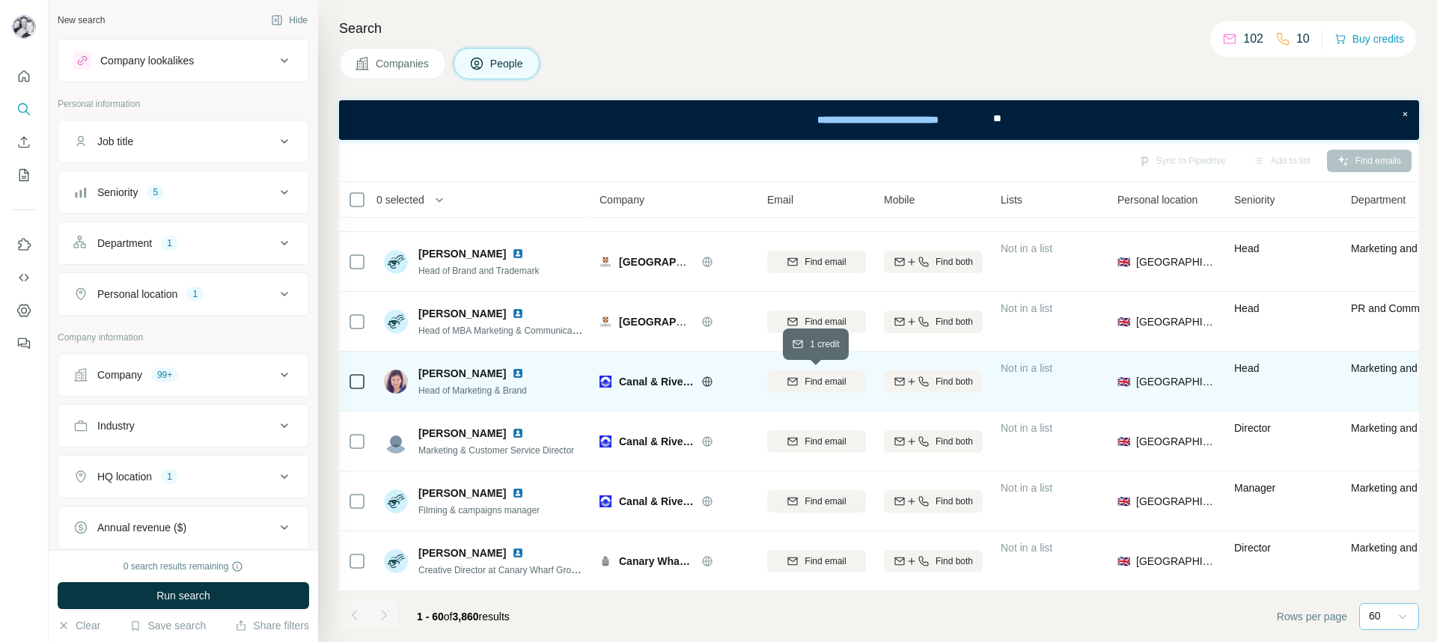
click at [833, 384] on span "Find email" at bounding box center [825, 381] width 41 height 13
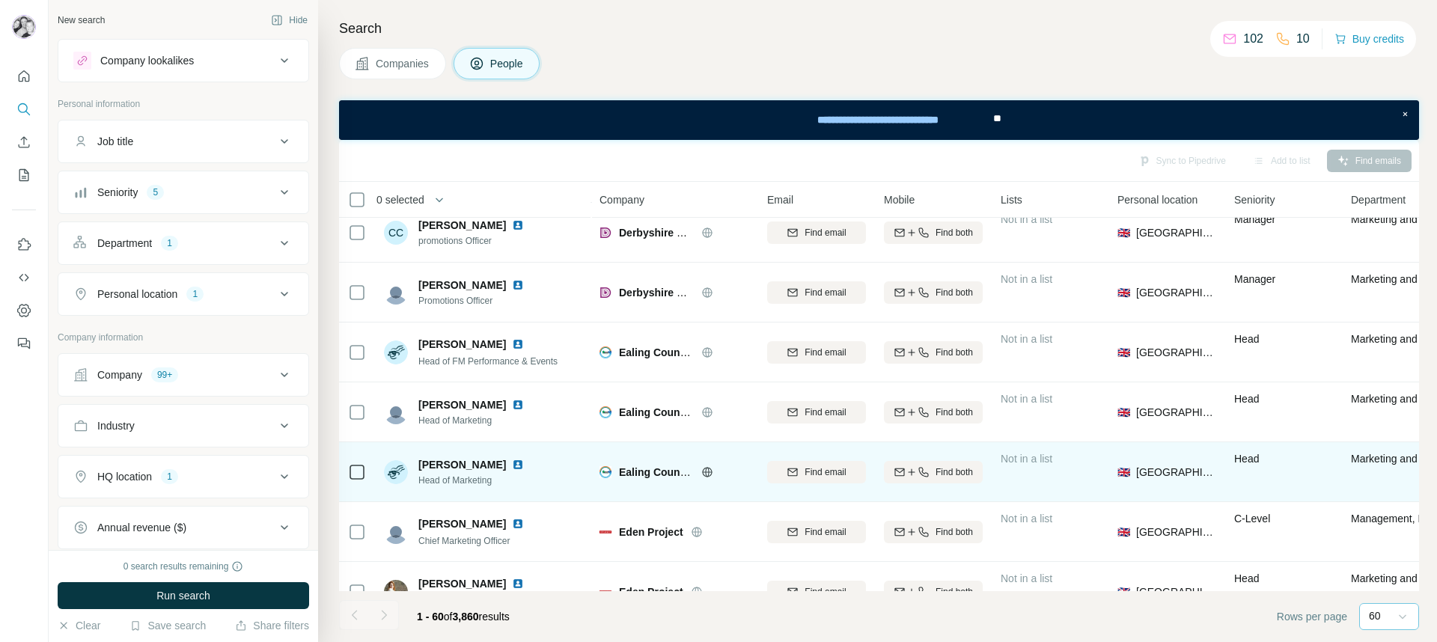
scroll to position [3220, 0]
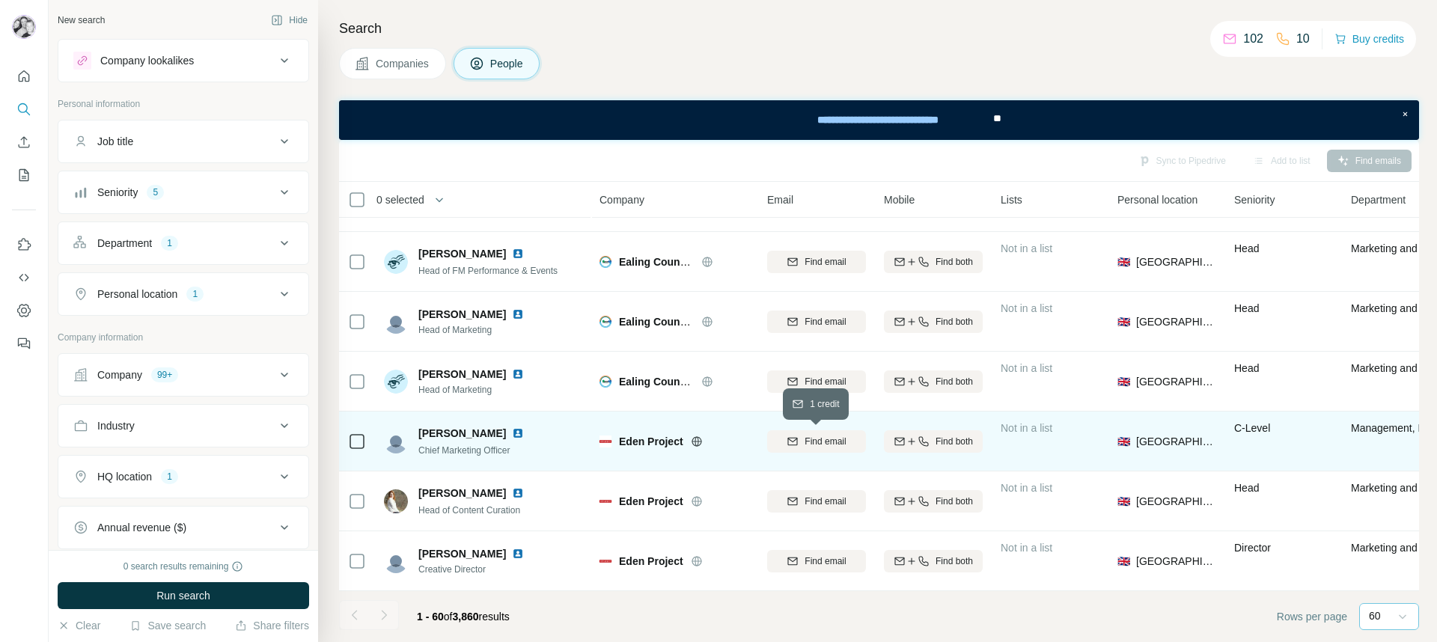
click at [806, 435] on span "Find email" at bounding box center [825, 441] width 41 height 13
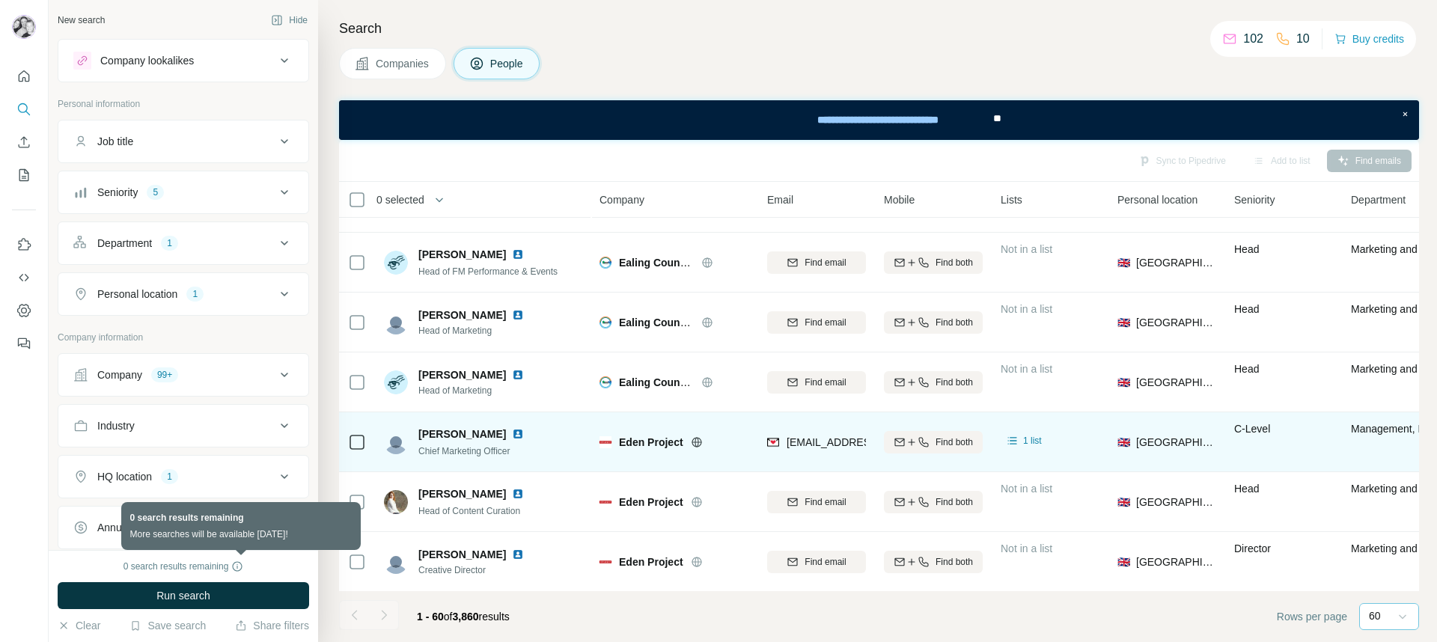
click at [236, 558] on icon at bounding box center [238, 566] width 10 height 10
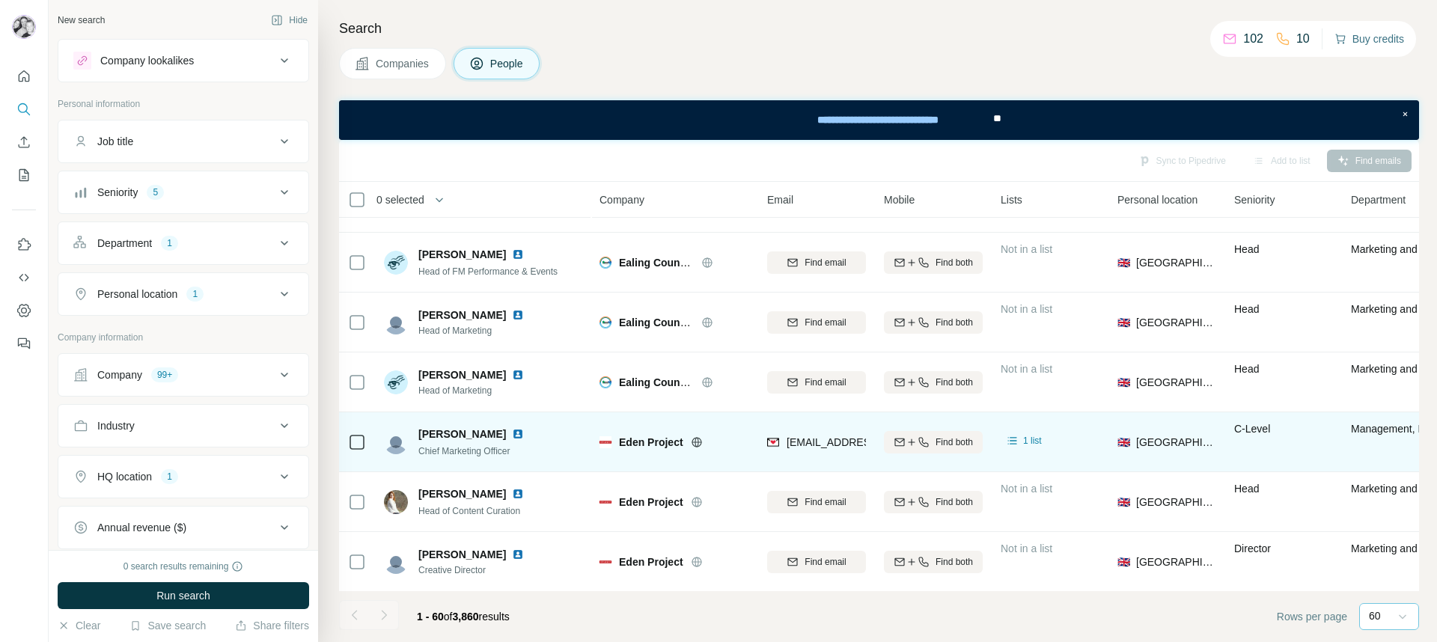
click at [1131, 40] on button "Buy credits" at bounding box center [1370, 38] width 70 height 21
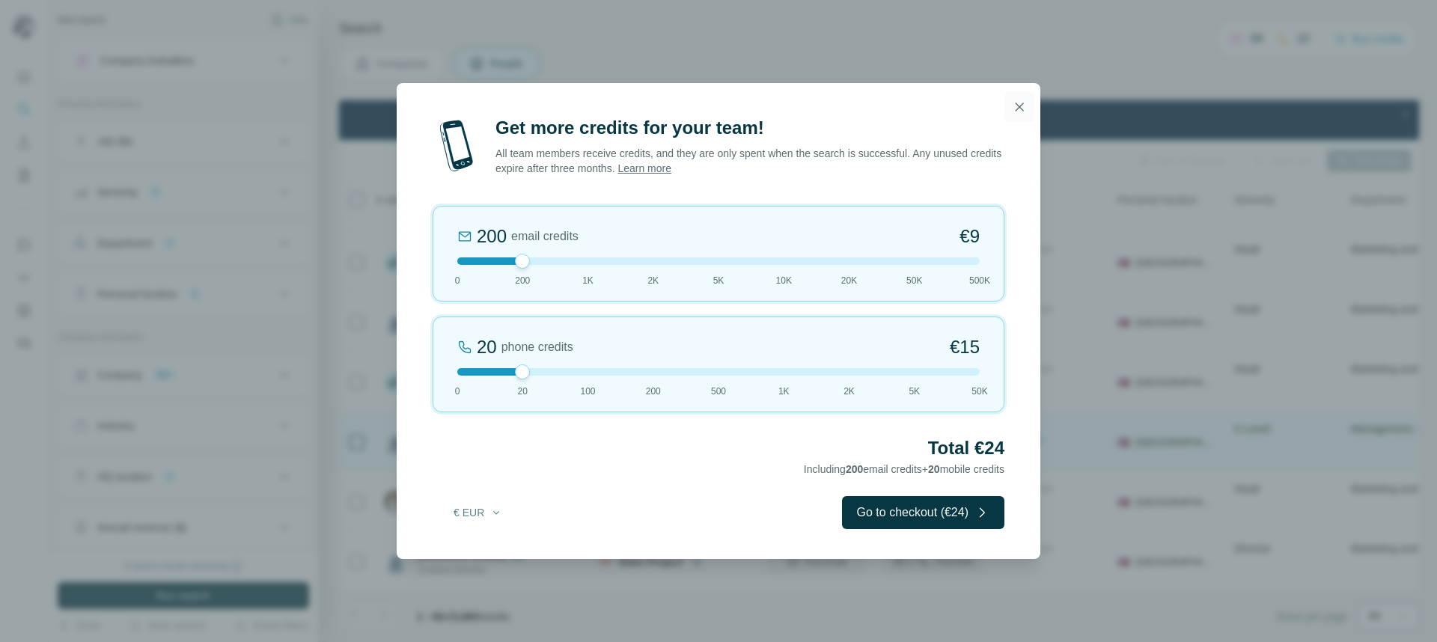
click at [1023, 110] on icon "button" at bounding box center [1019, 107] width 15 height 15
